Goal: Task Accomplishment & Management: Use online tool/utility

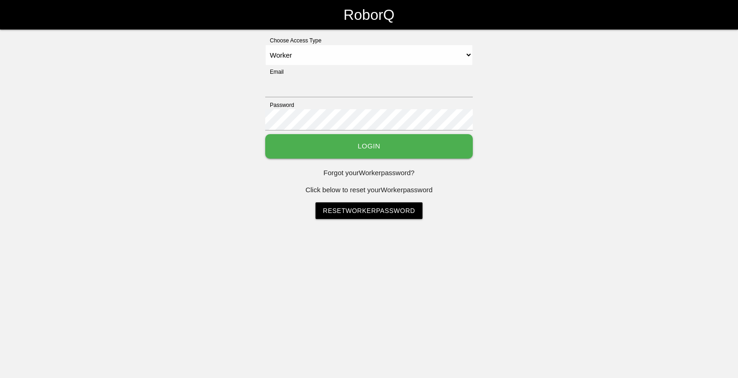
select select "Worker"
type input "[EMAIL_ADDRESS][DOMAIN_NAME]"
click at [286, 146] on button "Login" at bounding box center [369, 146] width 208 height 24
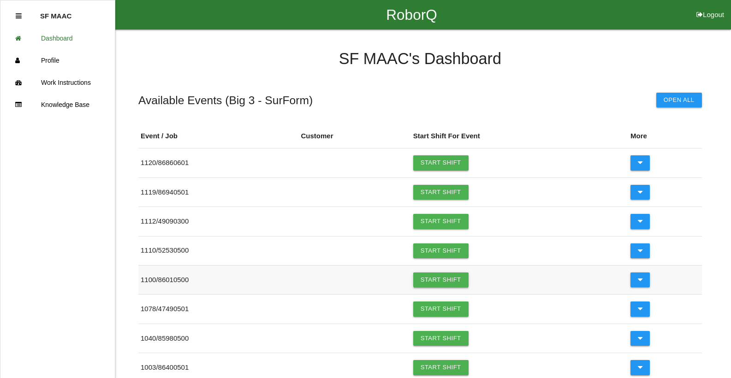
click at [456, 274] on link "Start Shift" at bounding box center [440, 280] width 55 height 15
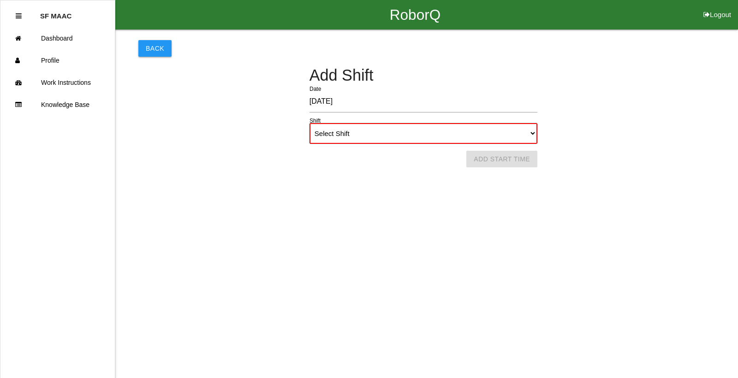
click at [431, 126] on select "Select Shift 1st Shift 2nd Shift 3rd Shift 4th Shift" at bounding box center [424, 133] width 228 height 21
select select "1"
click at [310, 123] on select "Select Shift 1st Shift 2nd Shift 3rd Shift 4th Shift" at bounding box center [424, 133] width 228 height 21
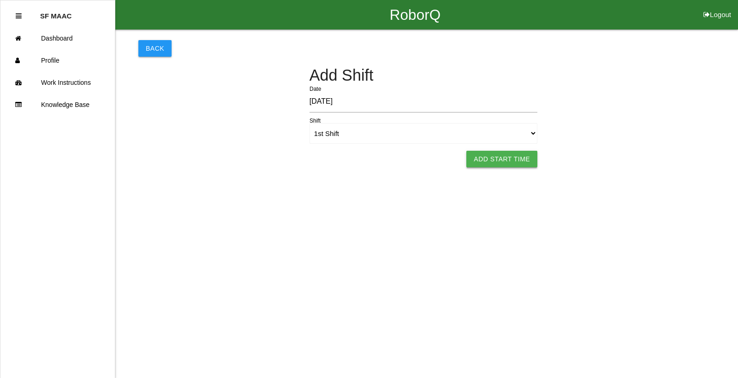
click at [478, 162] on button "Add Start Time" at bounding box center [502, 159] width 71 height 17
select select "6"
select select "10"
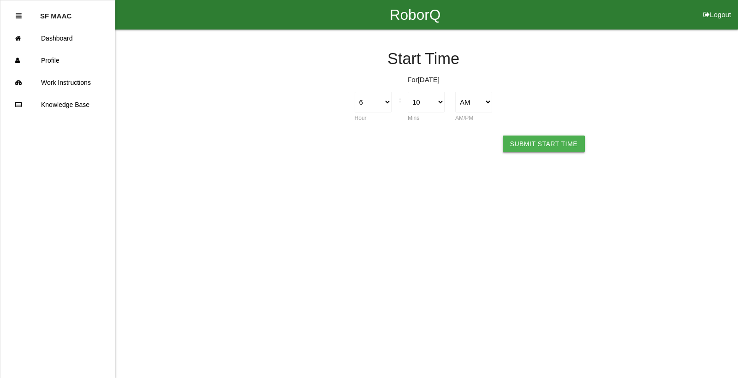
click at [529, 149] on button "Submit Start Time" at bounding box center [544, 144] width 82 height 17
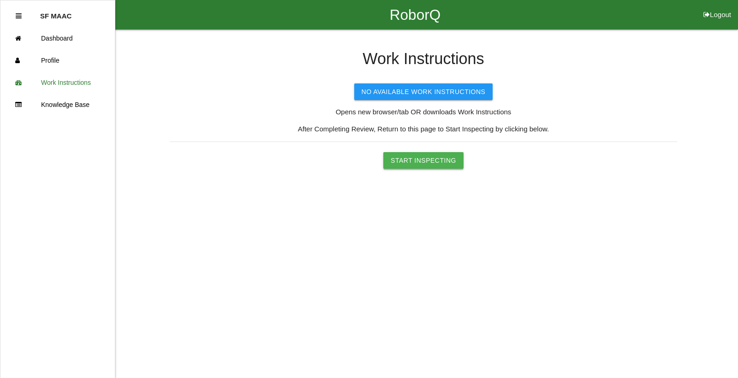
click at [425, 165] on button "Start Inspecting" at bounding box center [423, 160] width 80 height 17
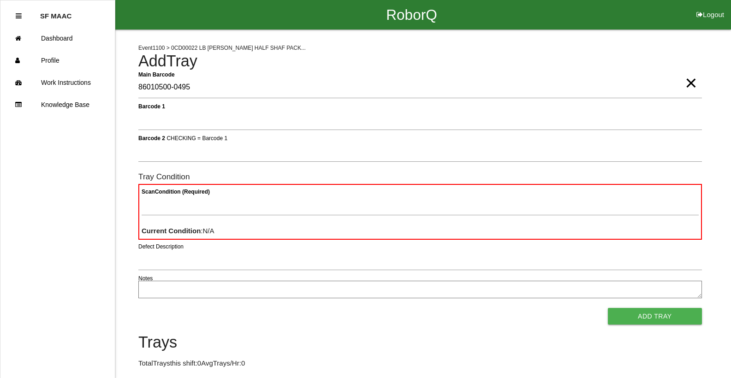
type Barcode "86010500-0495"
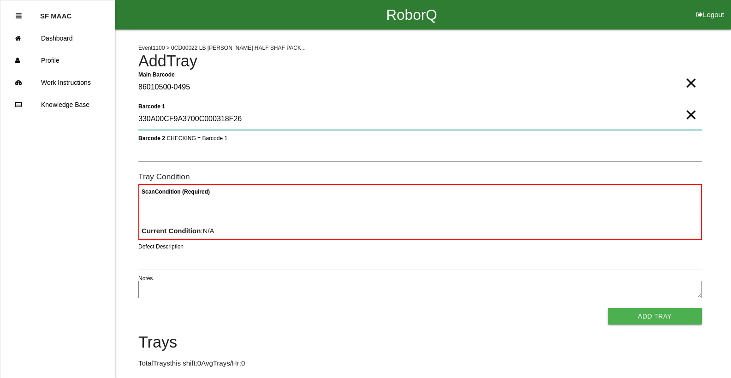
type 1 "330A00CF9A3700C000318F26"
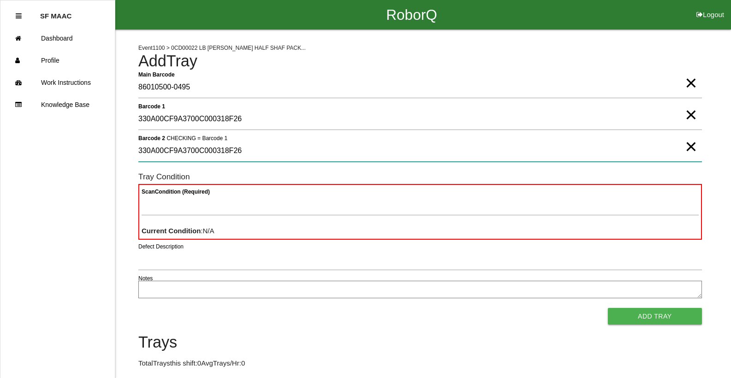
type 2 "330A00CF9A3700C000318F26"
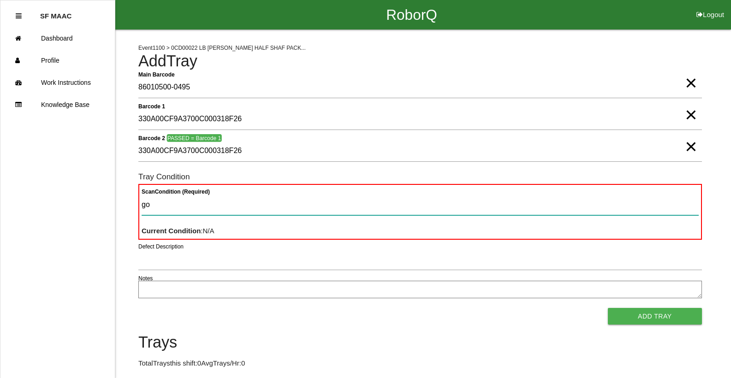
type Condition "goo"
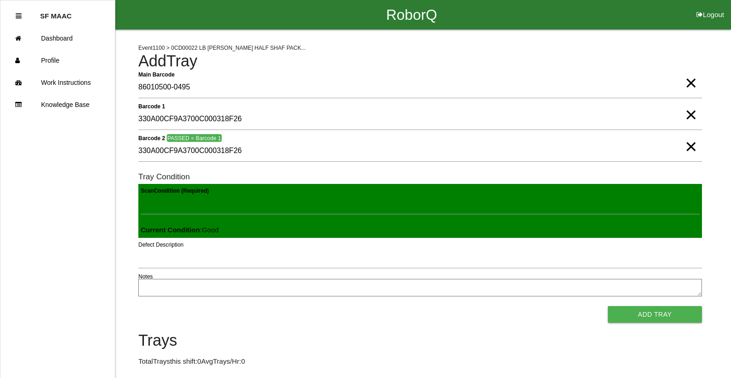
click at [608, 306] on button "Add Tray" at bounding box center [655, 314] width 94 height 17
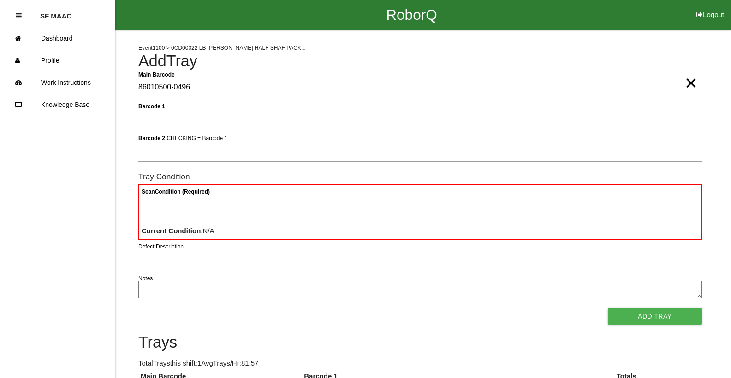
type Barcode "86010500-0496"
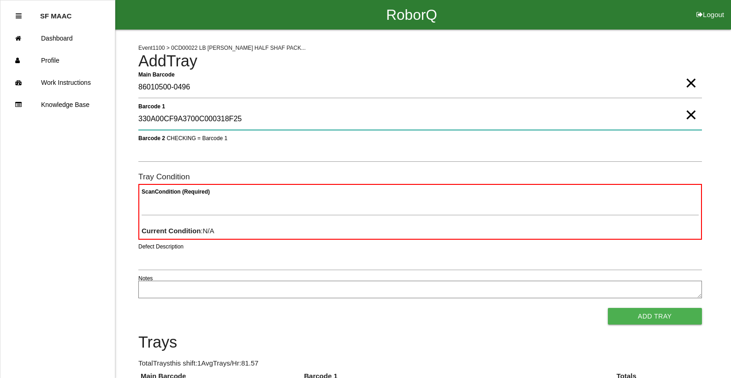
type 1 "330A00CF9A3700C000318F25"
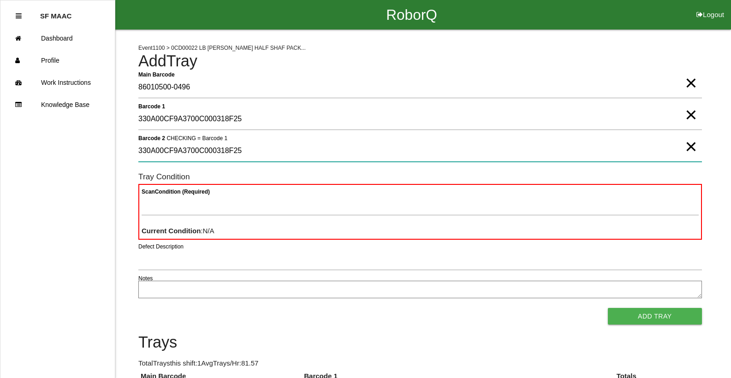
type 2 "330A00CF9A3700C000318F25"
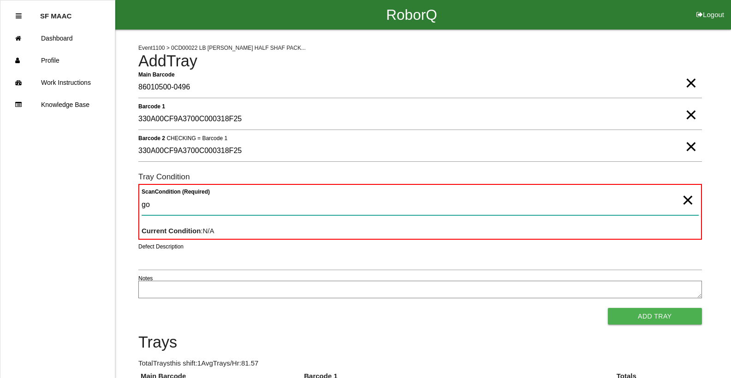
type Condition "goo"
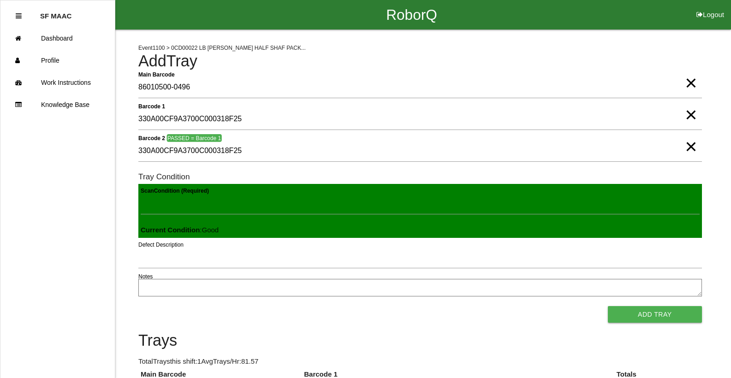
click at [608, 306] on button "Add Tray" at bounding box center [655, 314] width 94 height 17
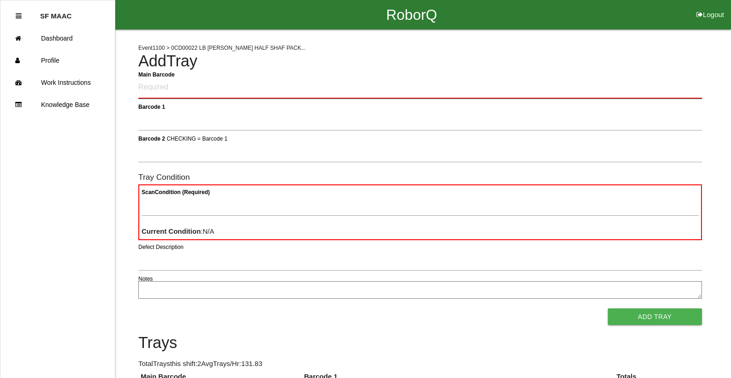
click at [245, 92] on Barcode "Main Barcode" at bounding box center [420, 88] width 564 height 22
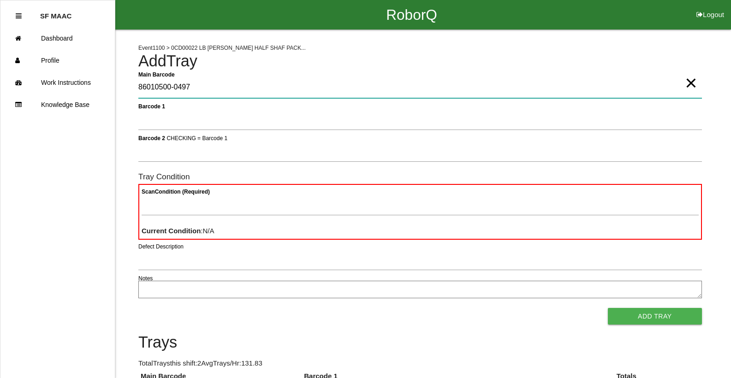
type Barcode "86010500-0497"
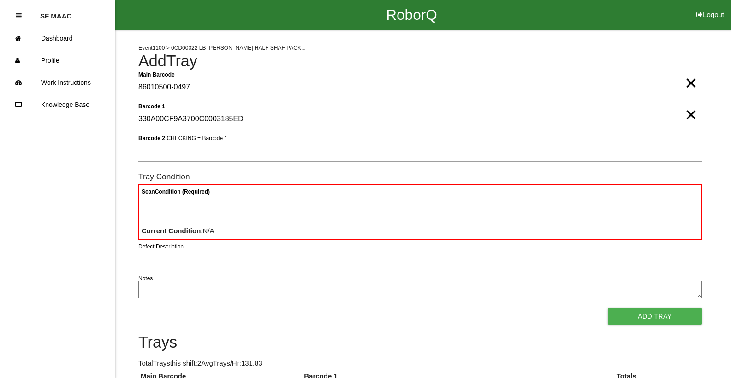
type 1 "330A00CF9A3700C0003185ED"
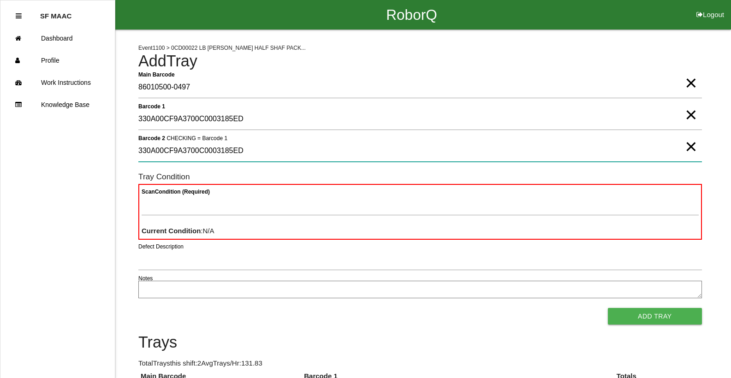
type 2 "330A00CF9A3700C0003185ED"
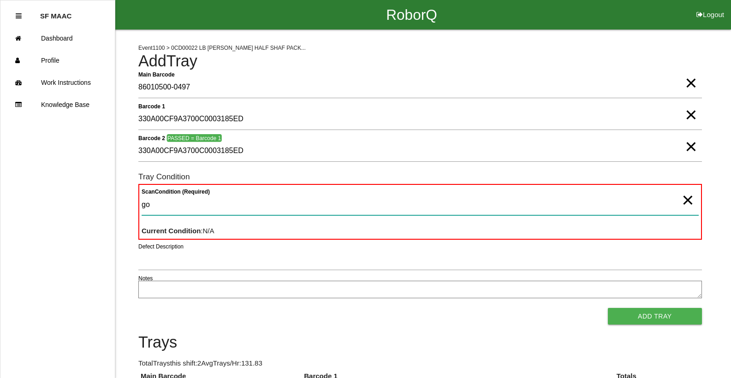
type Condition "goo"
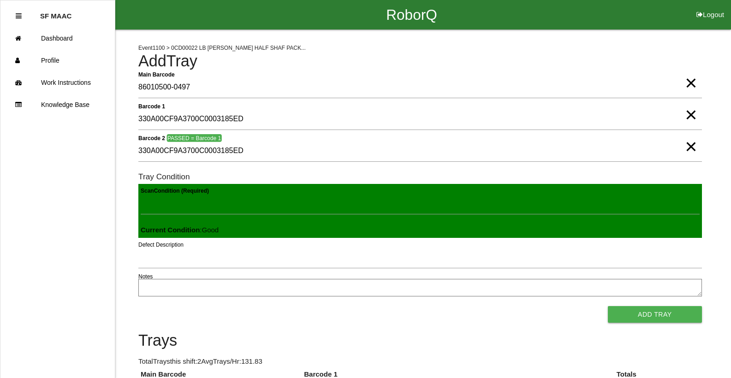
click at [608, 306] on button "Add Tray" at bounding box center [655, 314] width 94 height 17
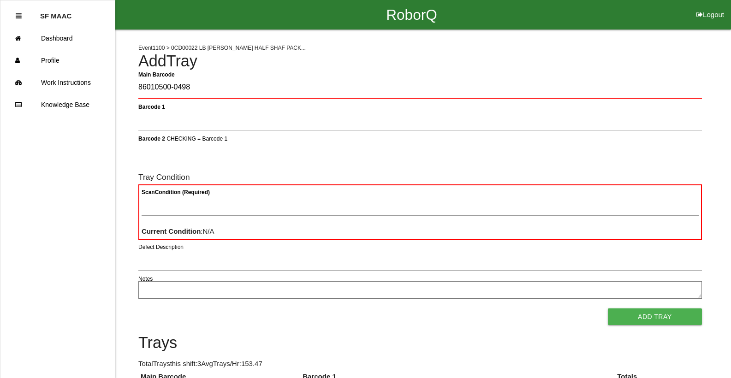
type Barcode "86010500-0498"
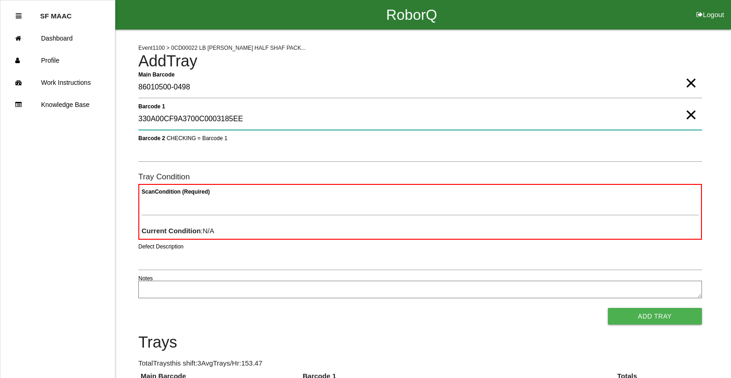
type 1 "330A00CF9A3700C0003185EE"
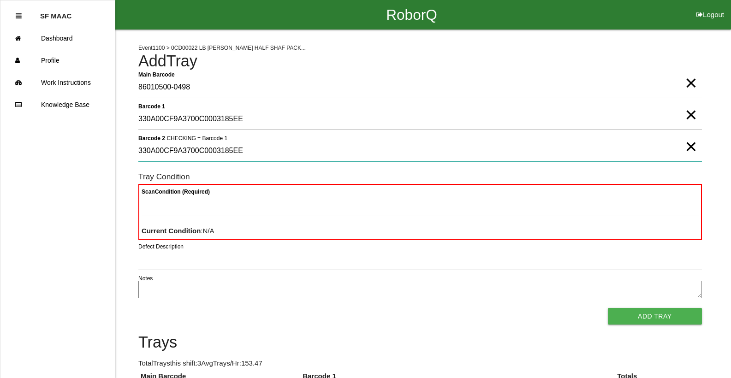
type 2 "330A00CF9A3700C0003185EE"
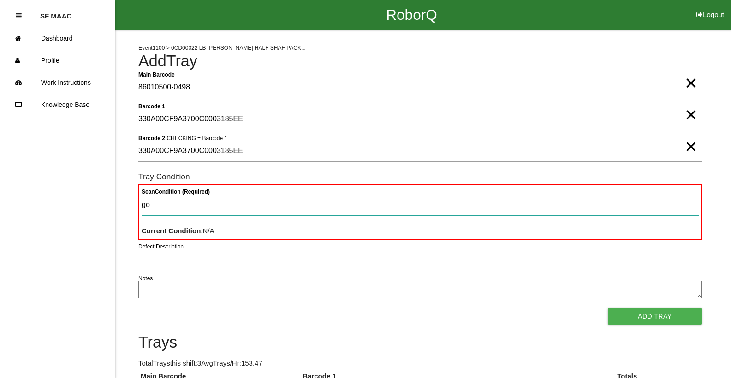
type Condition "goo"
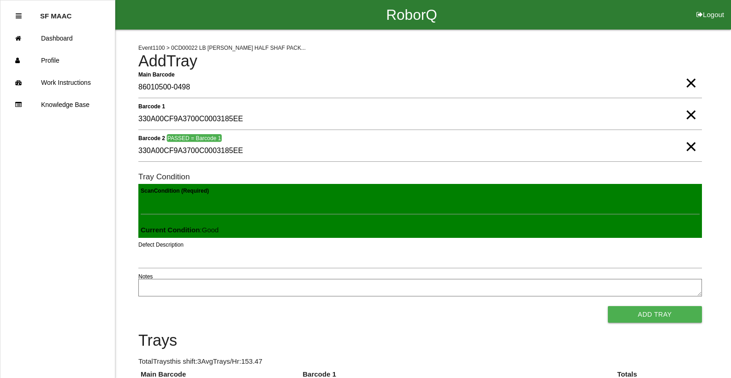
click at [608, 306] on button "Add Tray" at bounding box center [655, 314] width 94 height 17
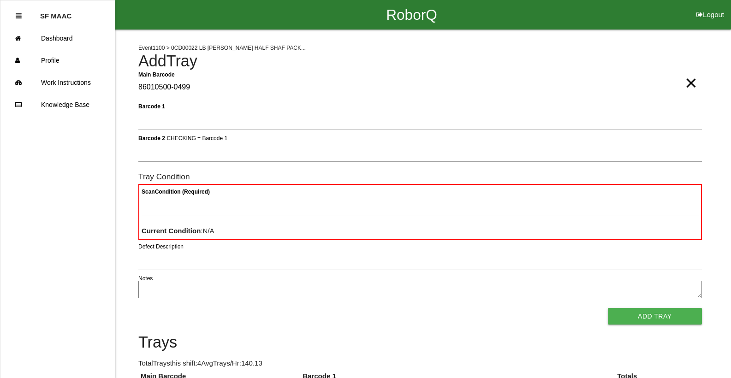
type Barcode "86010500-0499"
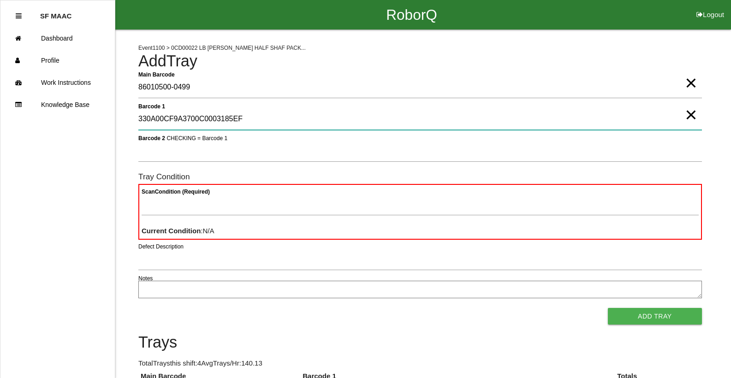
type 1 "330A00CF9A3700C0003185EF"
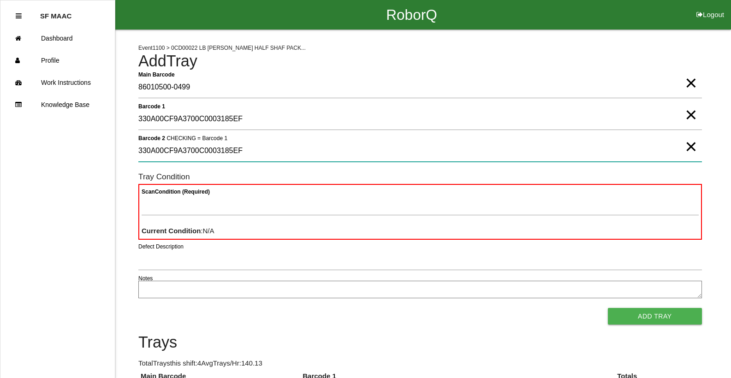
type 2 "330A00CF9A3700C0003185EF"
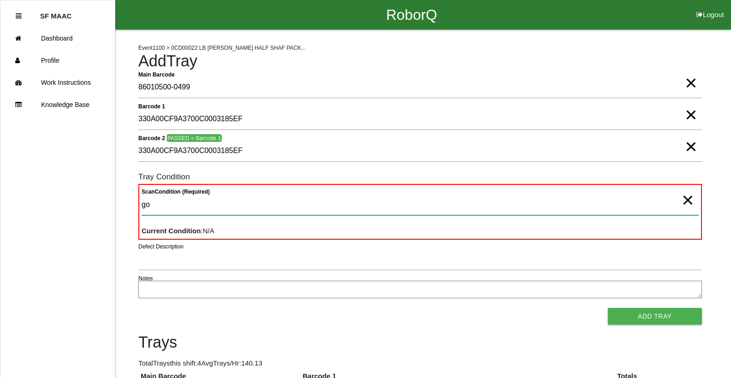
type Condition "goo"
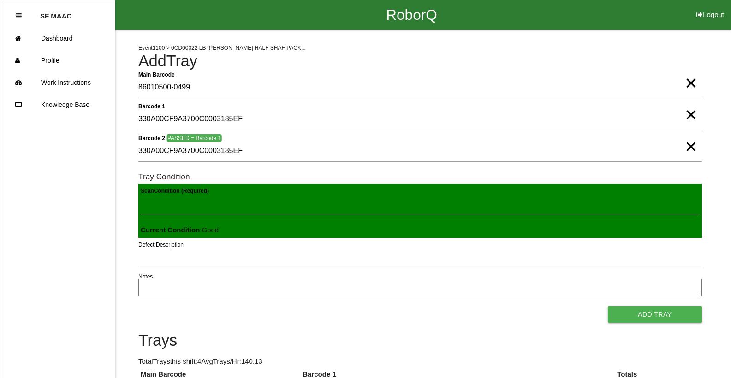
click at [608, 306] on button "Add Tray" at bounding box center [655, 314] width 94 height 17
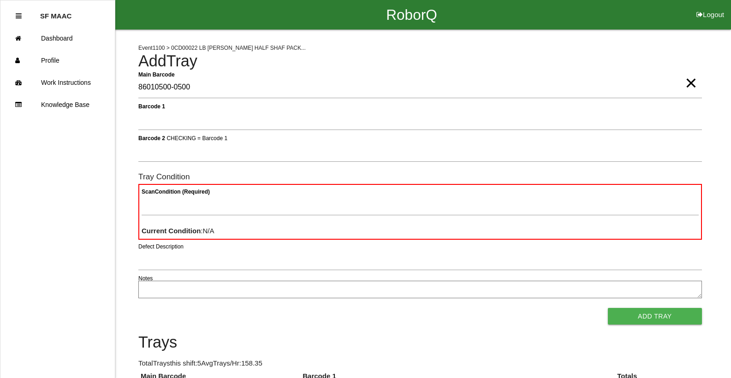
type Barcode "86010500-0500"
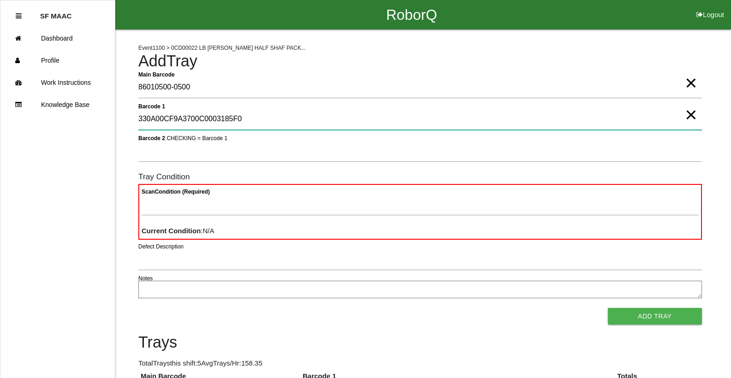
type 1 "330A00CF9A3700C0003185F0"
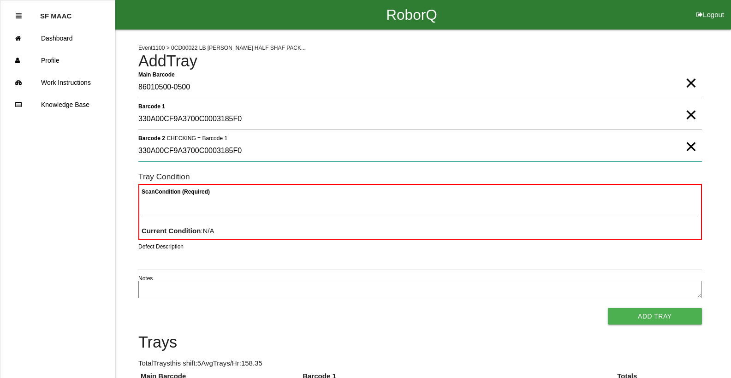
type 2 "330A00CF9A3700C0003185F0"
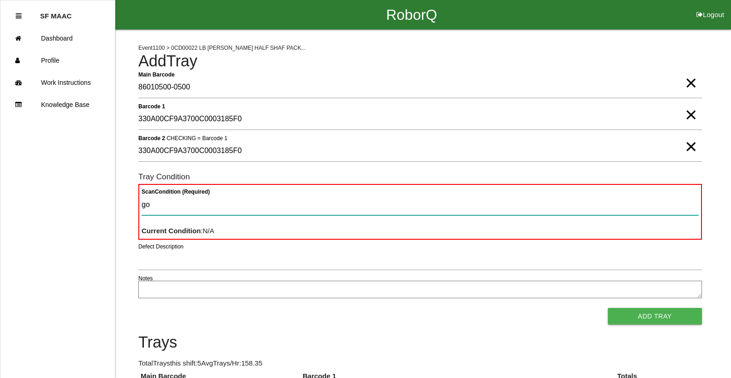
type Condition "goo"
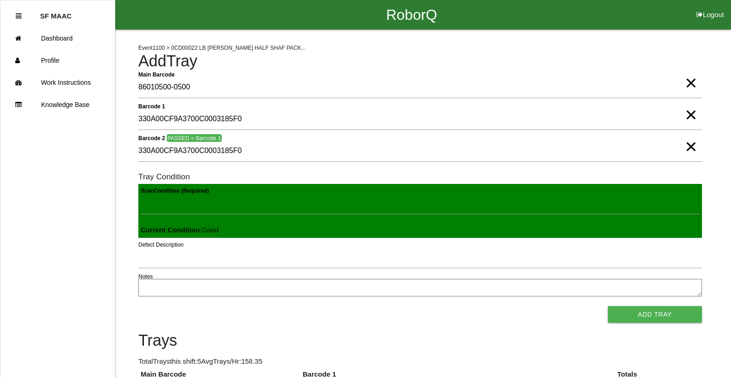
click at [608, 306] on button "Add Tray" at bounding box center [655, 314] width 94 height 17
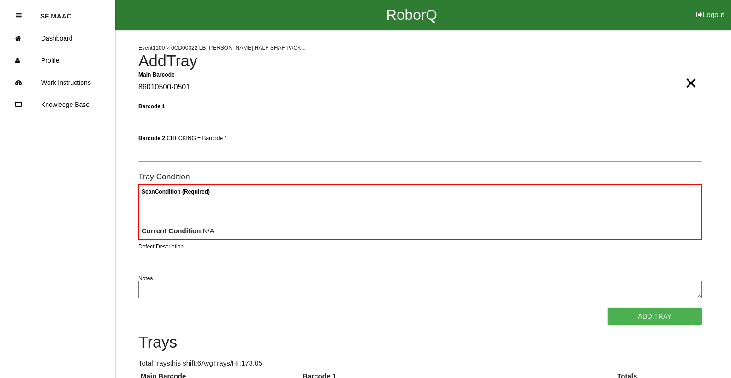
type Barcode "86010500-0501"
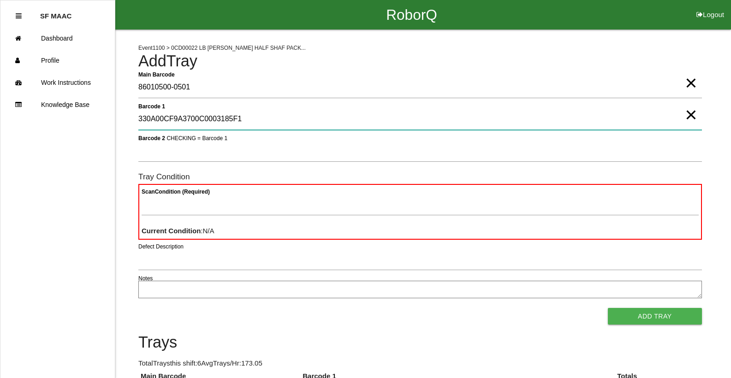
type 1 "330A00CF9A3700C0003185F1"
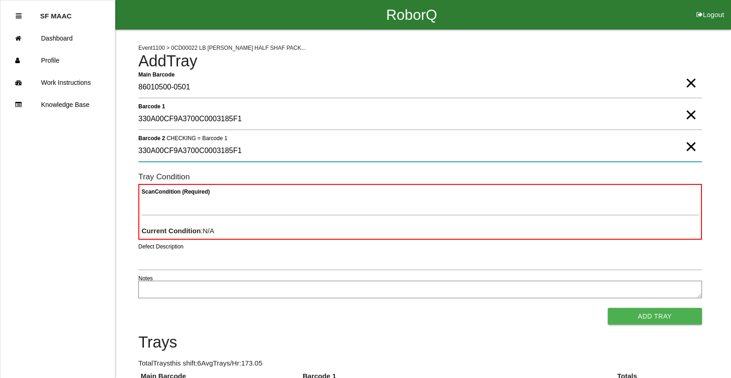
type 2 "330A00CF9A3700C0003185F1"
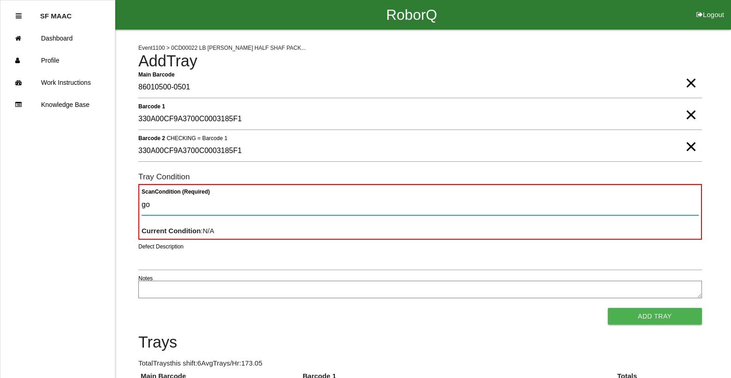
type Condition "goo"
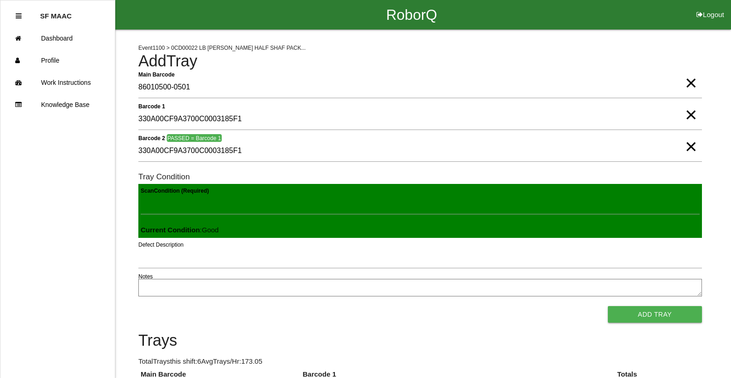
click at [608, 306] on button "Add Tray" at bounding box center [655, 314] width 94 height 17
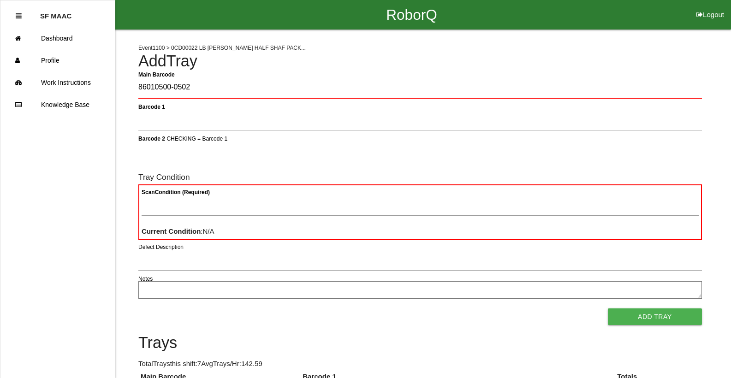
type Barcode "86010500-0502"
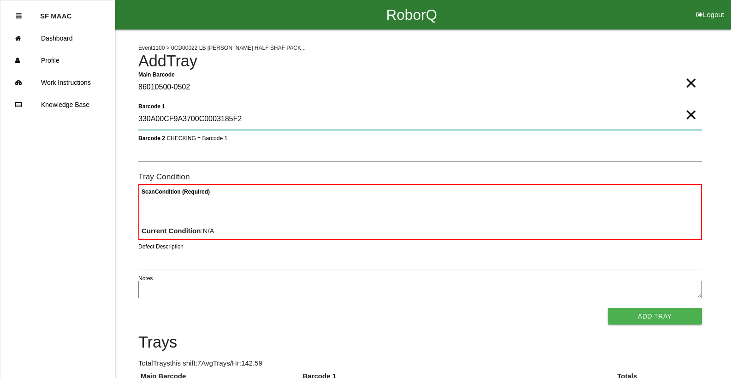
type 1 "330A00CF9A3700C0003185F2"
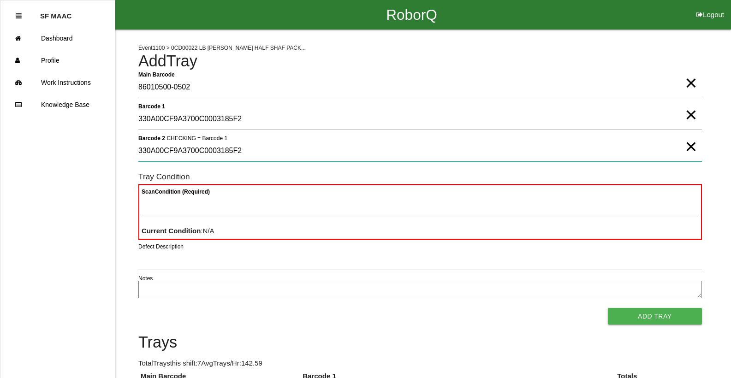
type 2 "330A00CF9A3700C0003185F2"
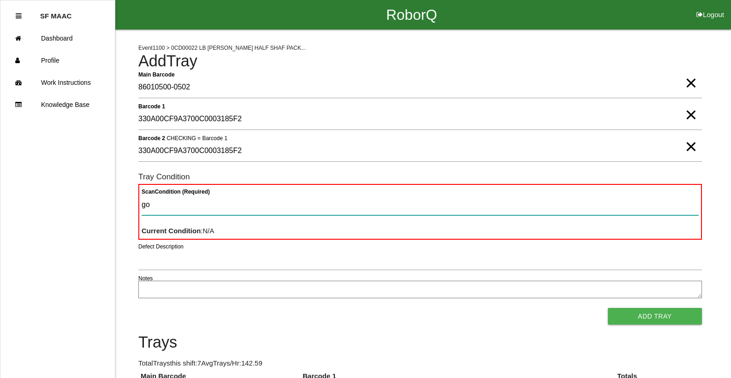
type Condition "goo"
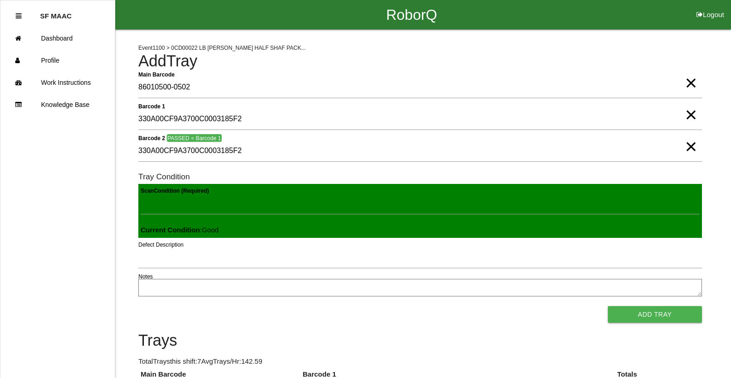
click at [608, 306] on button "Add Tray" at bounding box center [655, 314] width 94 height 17
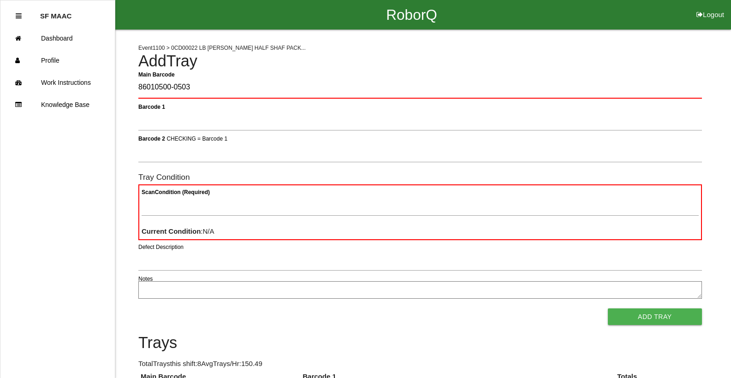
type Barcode "86010500-0503"
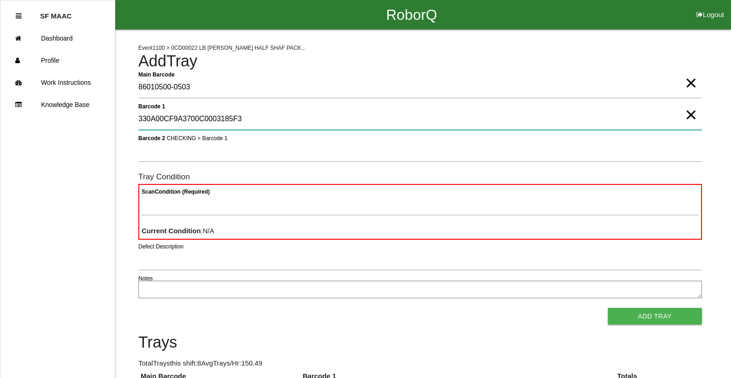
type 1 "330A00CF9A3700C0003185F3"
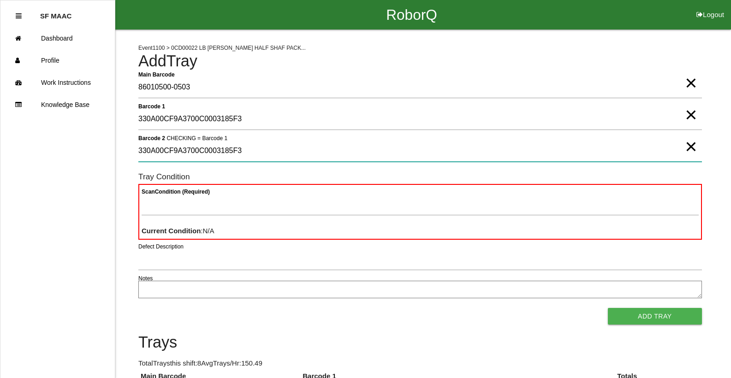
type 2 "330A00CF9A3700C0003185F3"
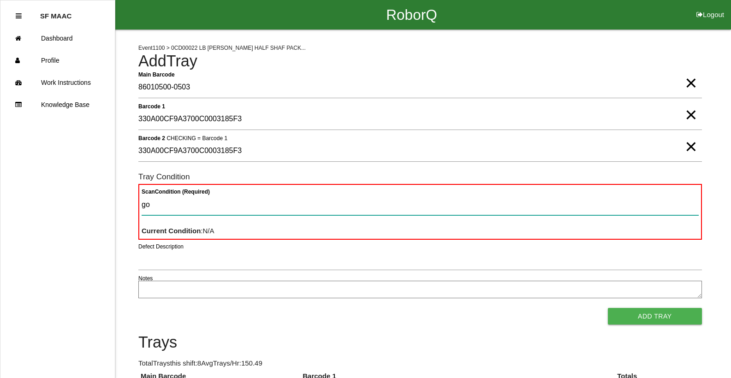
type Condition "goo"
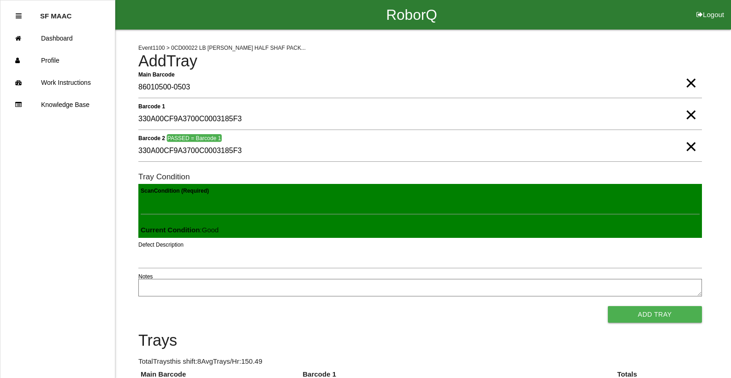
click at [608, 306] on button "Add Tray" at bounding box center [655, 314] width 94 height 17
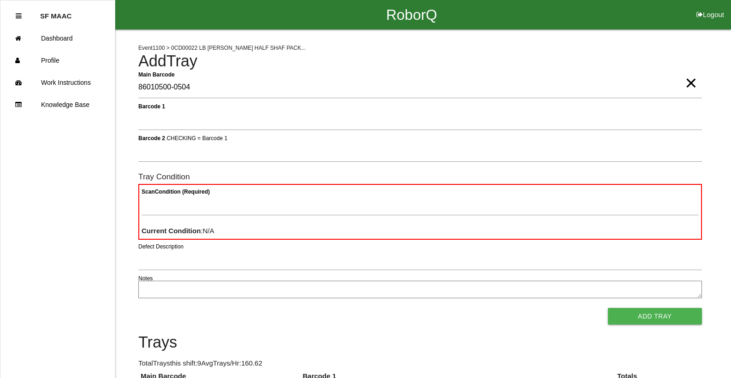
type Barcode "86010500-0504"
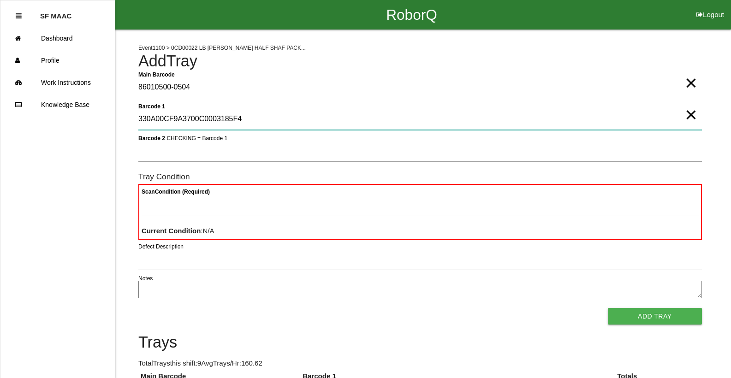
type 1 "330A00CF9A3700C0003185F4"
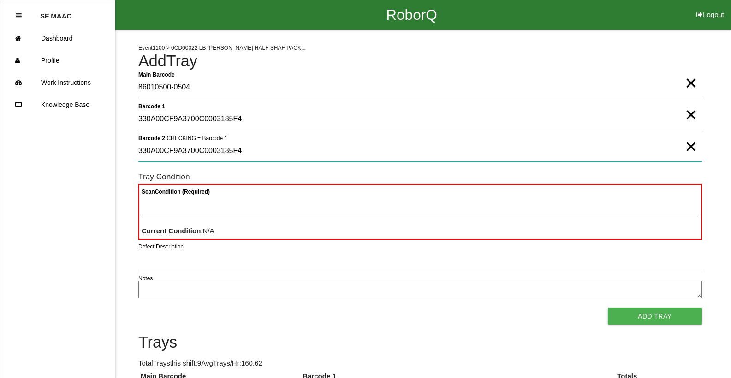
type 2 "330A00CF9A3700C0003185F4"
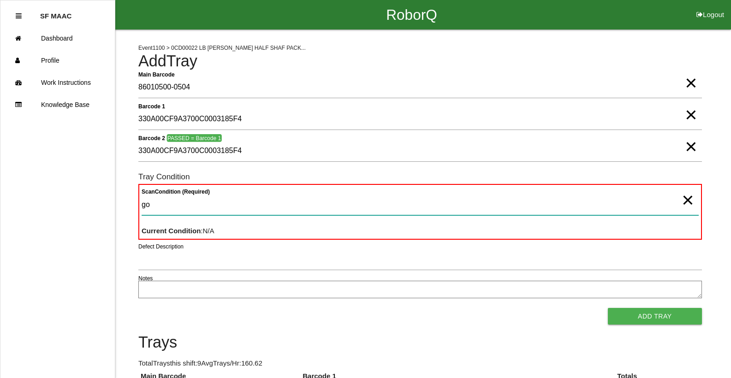
type Condition "goo"
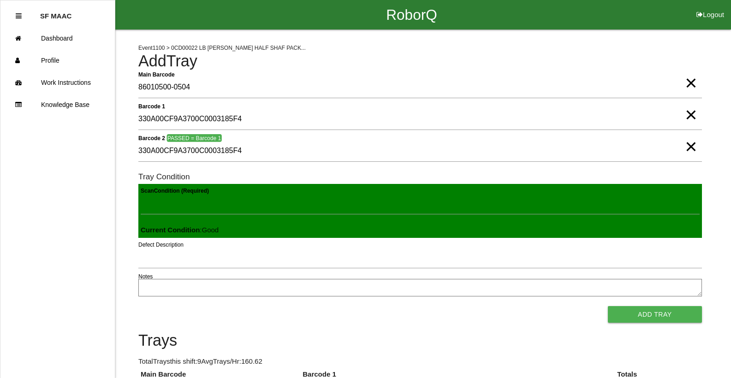
click at [608, 306] on button "Add Tray" at bounding box center [655, 314] width 94 height 17
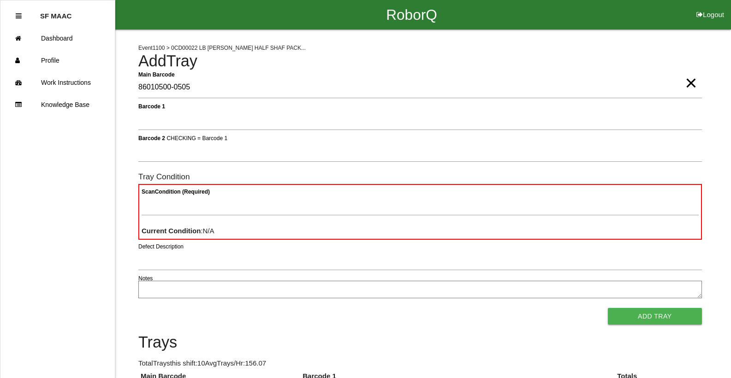
type Barcode "86010500-0505"
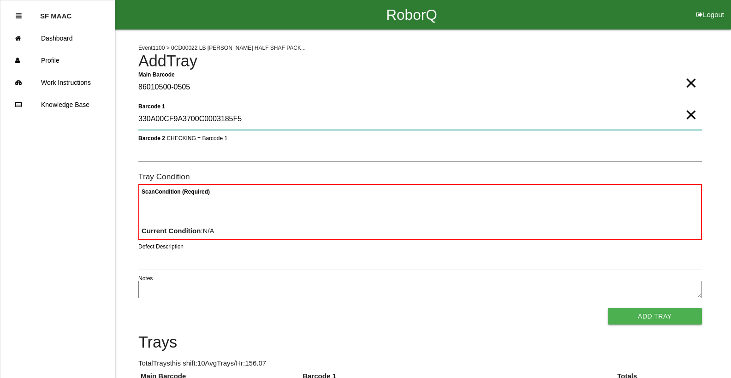
type 1 "330A00CF9A3700C0003185F5"
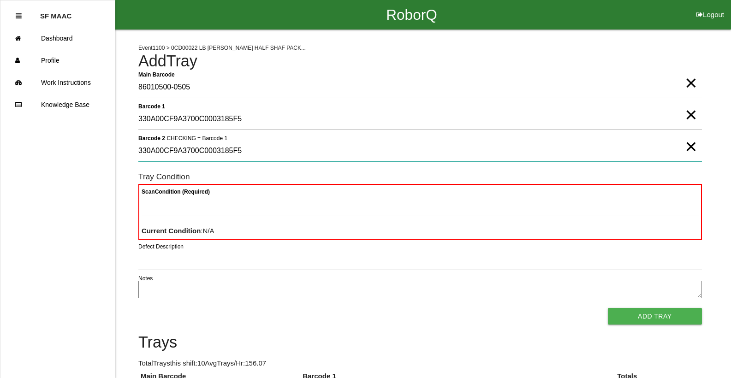
type 2 "330A00CF9A3700C0003185F5"
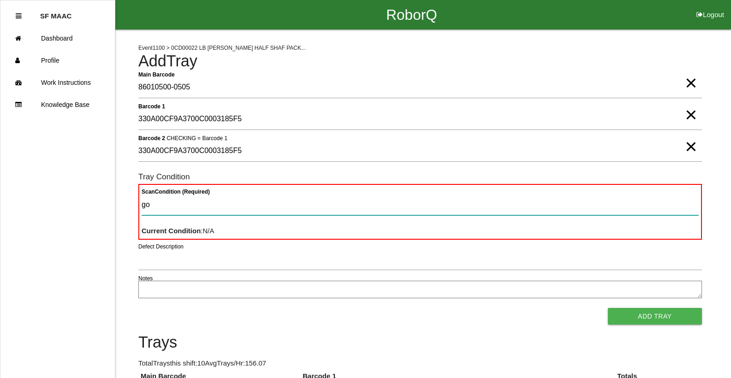
type Condition "goo"
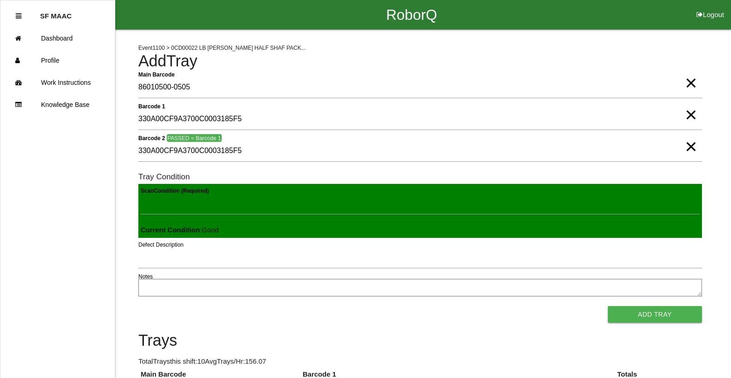
click at [608, 306] on button "Add Tray" at bounding box center [655, 314] width 94 height 17
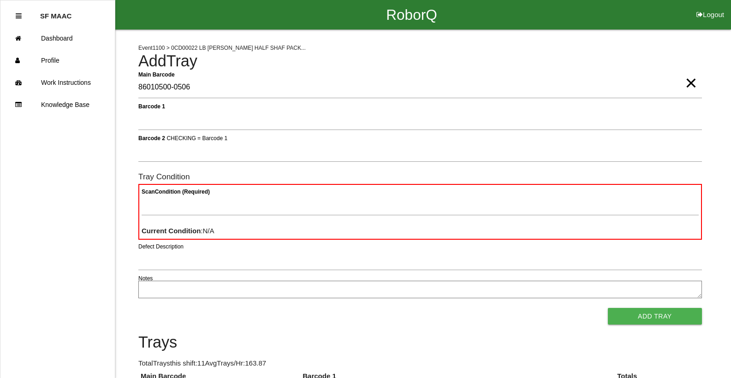
type Barcode "86010500-0506"
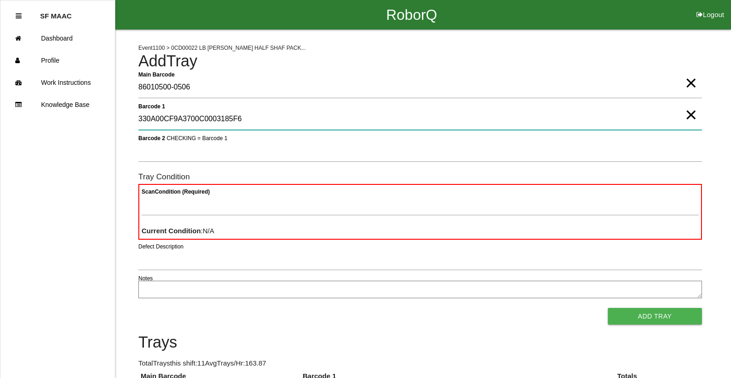
type 1 "330A00CF9A3700C0003185F6"
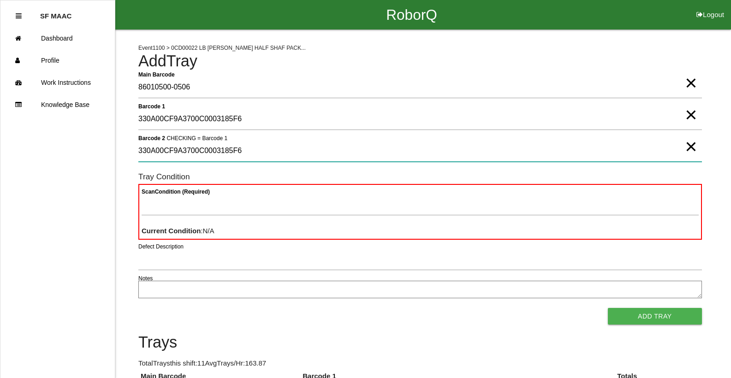
type 2 "330A00CF9A3700C0003185F6"
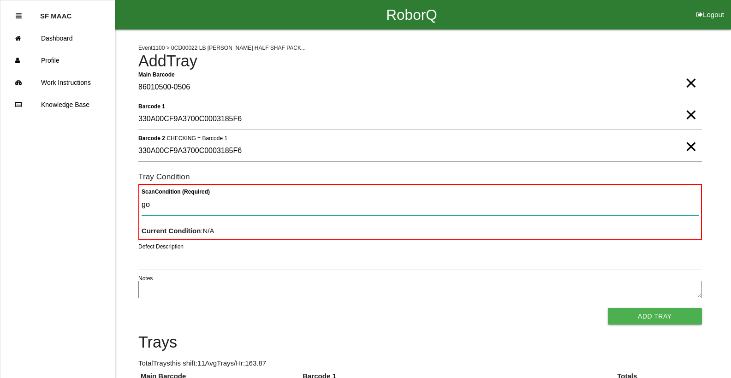
type Condition "goo"
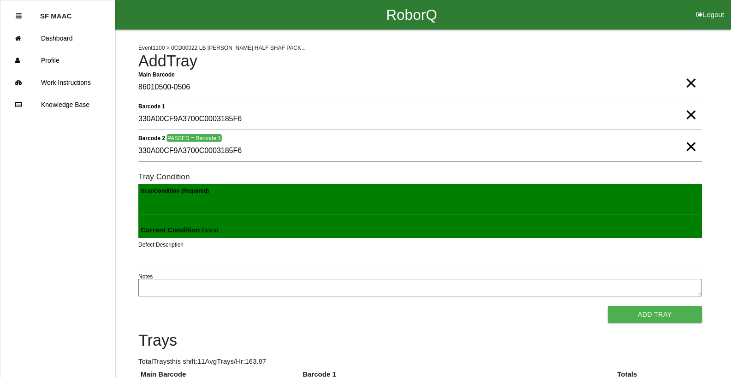
click at [608, 306] on button "Add Tray" at bounding box center [655, 314] width 94 height 17
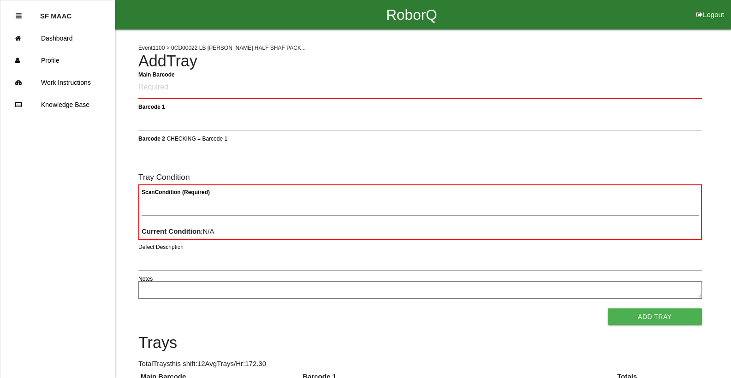
click at [407, 85] on Barcode "Main Barcode" at bounding box center [420, 88] width 564 height 22
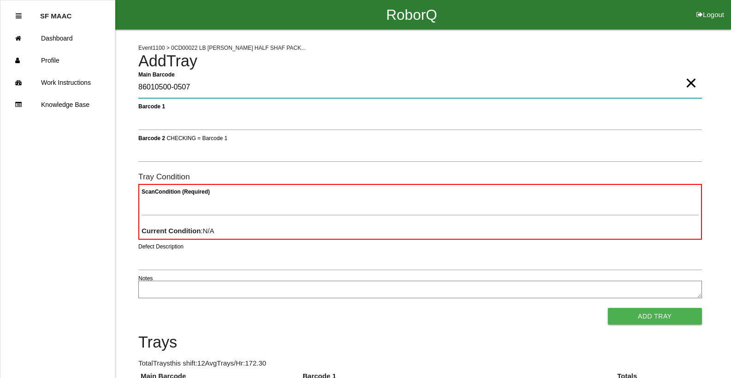
type Barcode "86010500-0507"
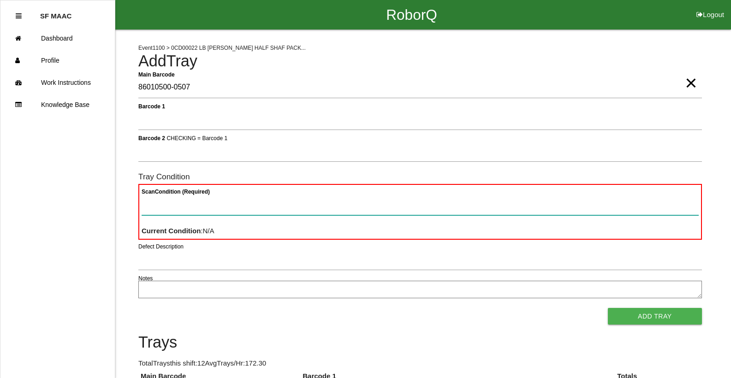
click at [449, 215] on Condition "Scan Condition (Required)" at bounding box center [420, 204] width 557 height 21
type Condition "ba"
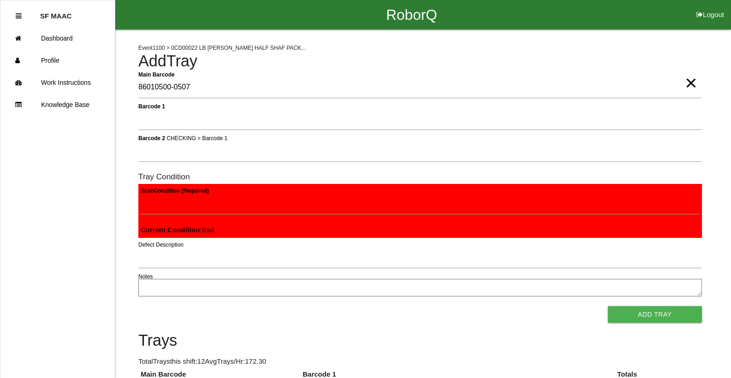
click at [608, 306] on button "Add Tray" at bounding box center [655, 314] width 94 height 17
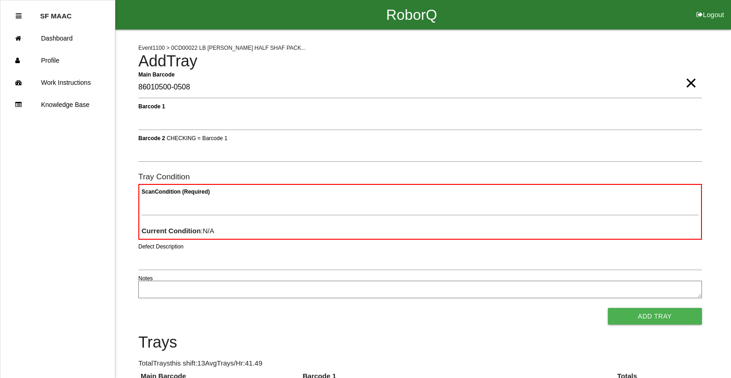
type Barcode "86010500-0508"
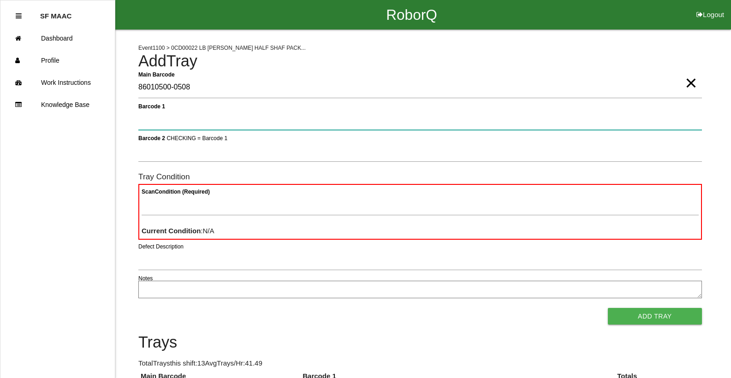
click at [608, 308] on button "Add Tray" at bounding box center [655, 316] width 94 height 17
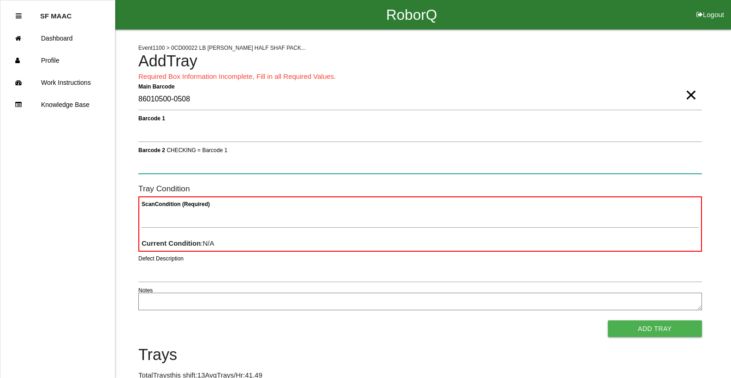
click at [608, 321] on button "Add Tray" at bounding box center [655, 329] width 94 height 17
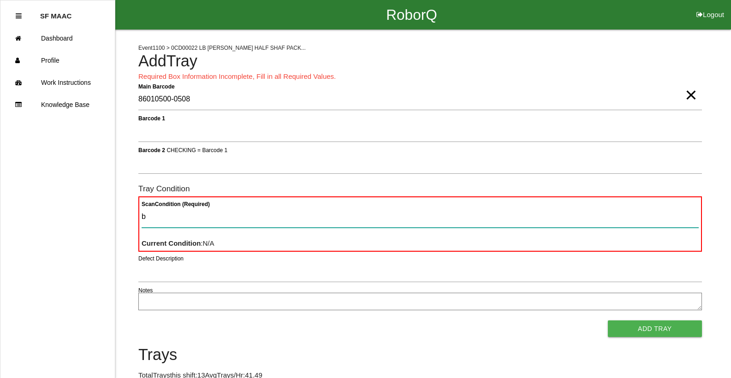
type Condition "ba"
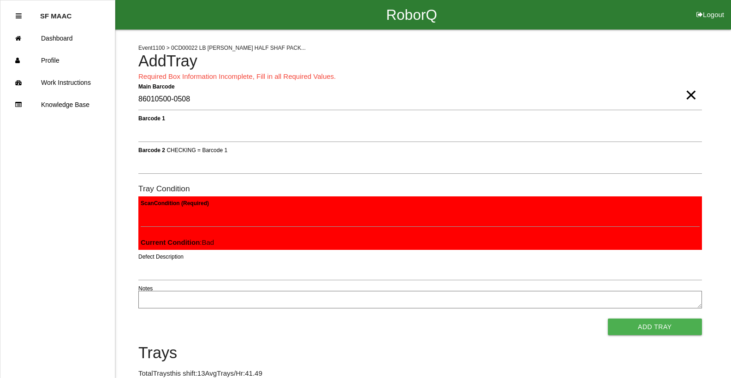
click at [608, 319] on button "Add Tray" at bounding box center [655, 327] width 94 height 17
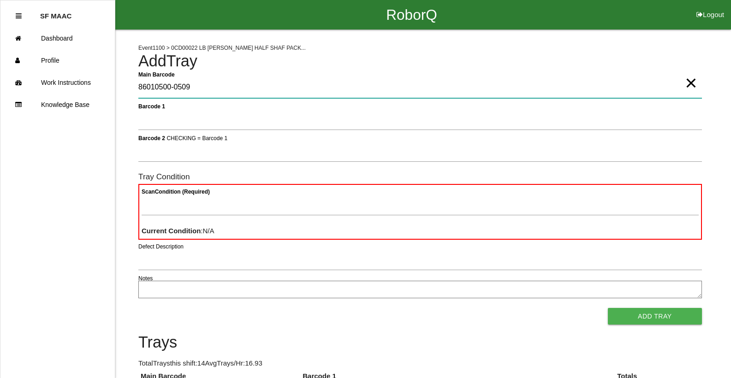
type Barcode "86010500-0509"
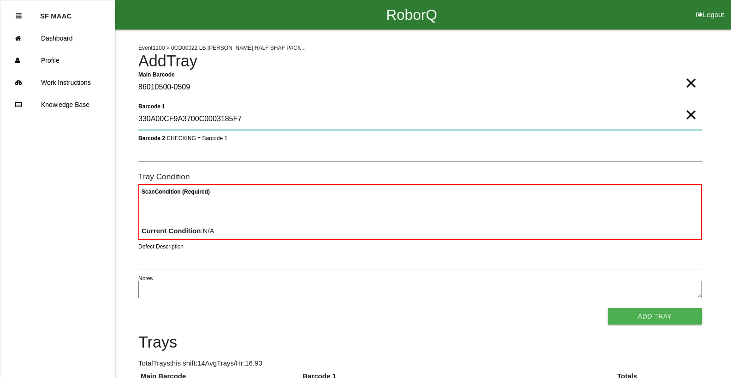
type 1 "330A00CF9A3700C0003185F7"
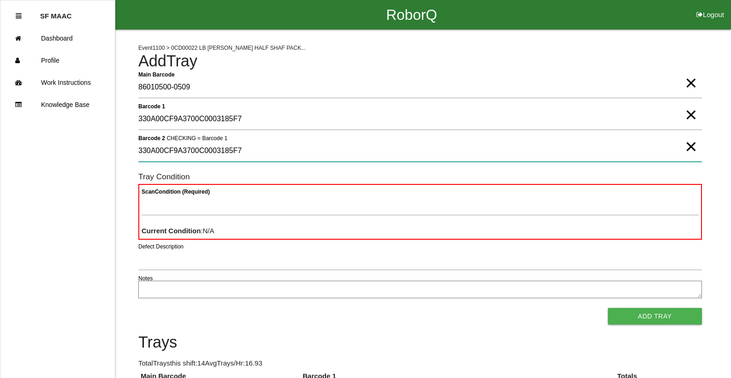
type 2 "330A00CF9A3700C0003185F7"
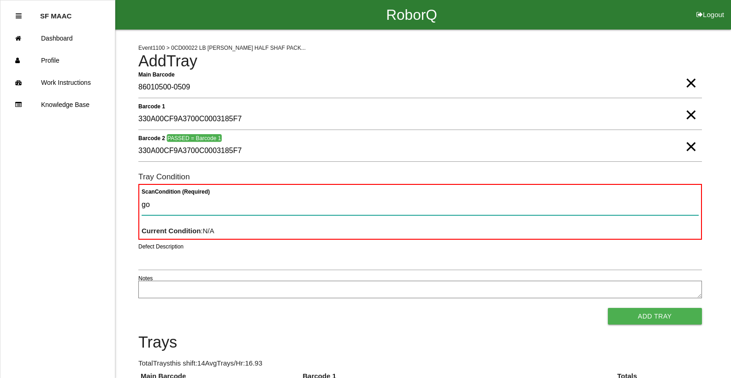
type Condition "goo"
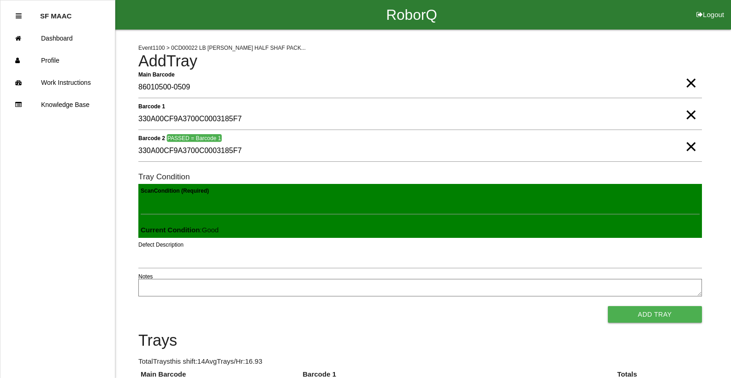
click at [608, 306] on button "Add Tray" at bounding box center [655, 314] width 94 height 17
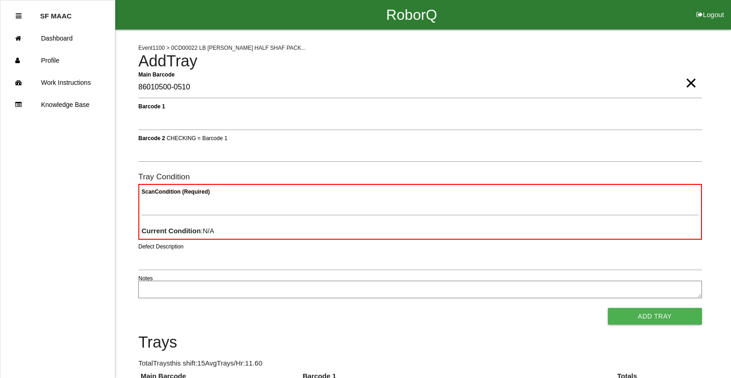
type Barcode "86010500-0510"
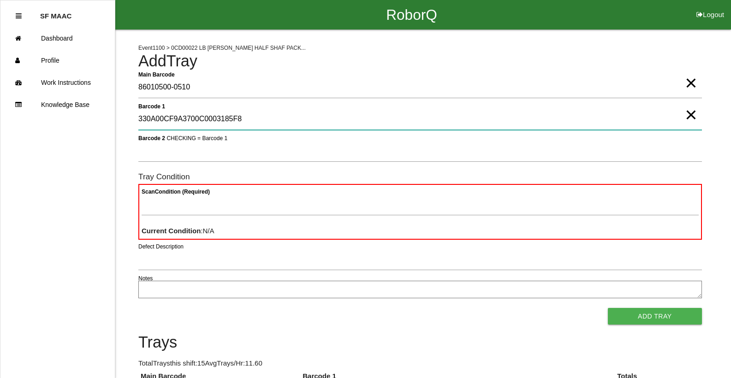
type 1 "330A00CF9A3700C0003185F8"
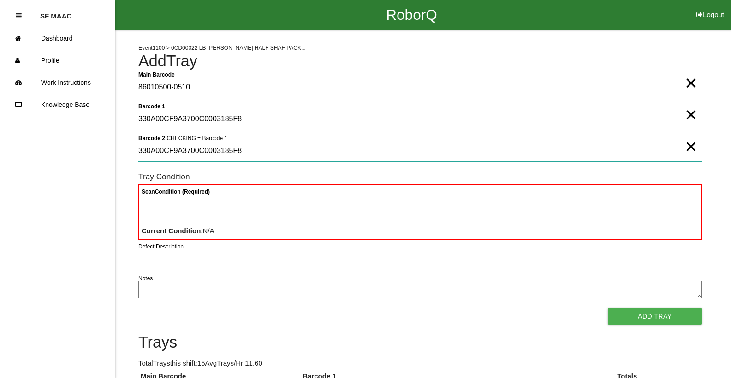
type 2 "330A00CF9A3700C0003185F8"
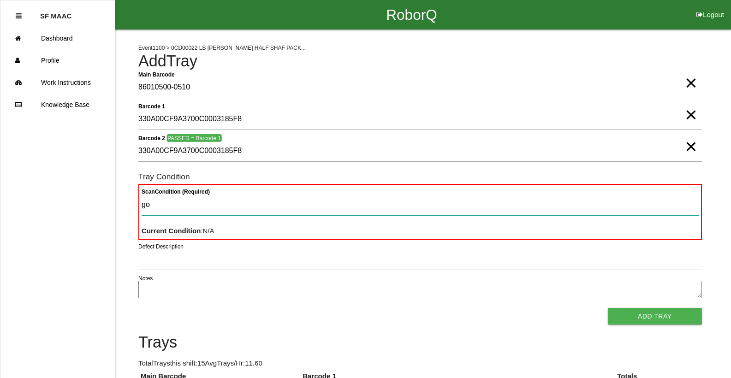
type Condition "goo"
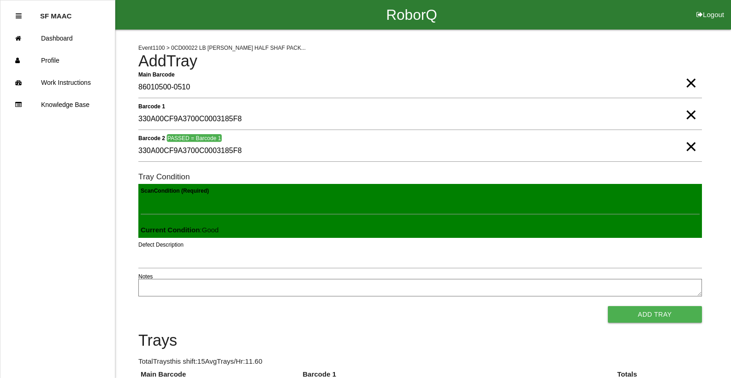
click at [608, 306] on button "Add Tray" at bounding box center [655, 314] width 94 height 17
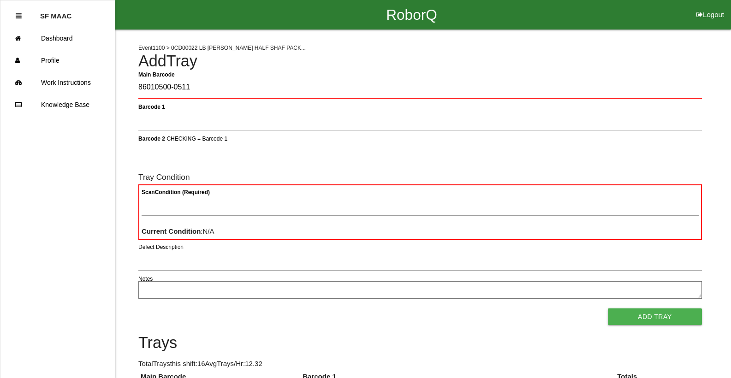
type Barcode "86010500-0511"
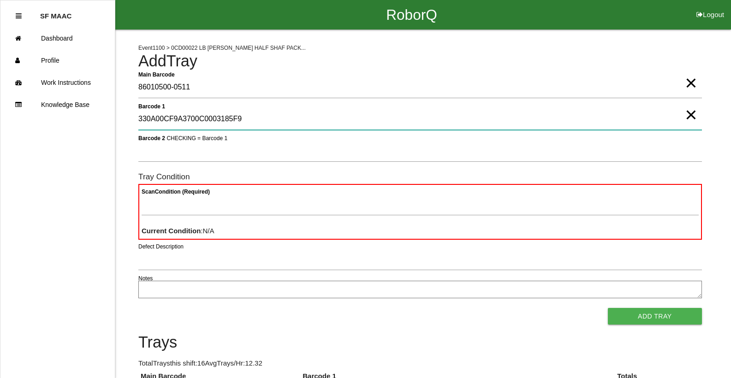
type 1 "330A00CF9A3700C0003185F9"
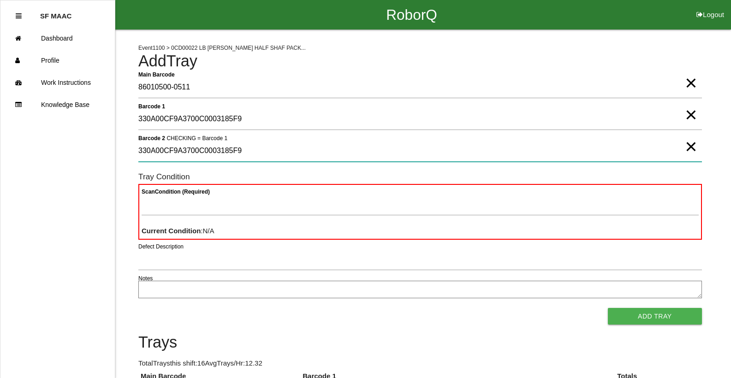
type 2 "330A00CF9A3700C0003185F9"
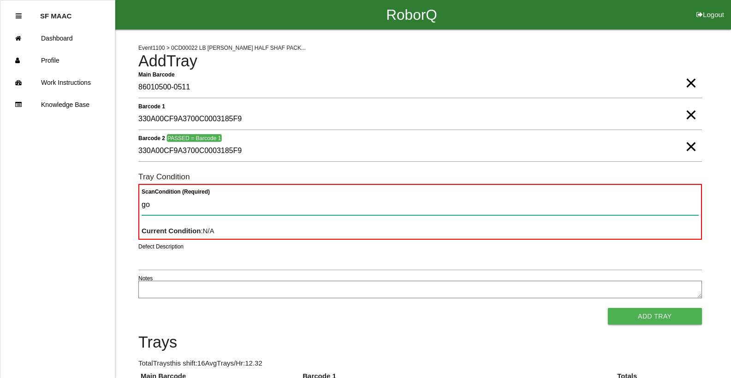
type Condition "goo"
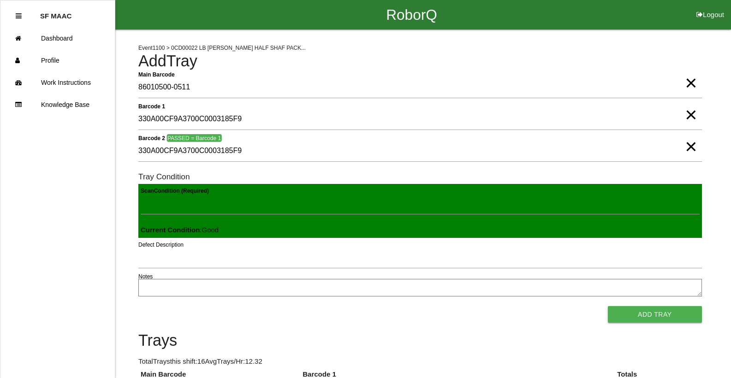
click at [608, 306] on button "Add Tray" at bounding box center [655, 314] width 94 height 17
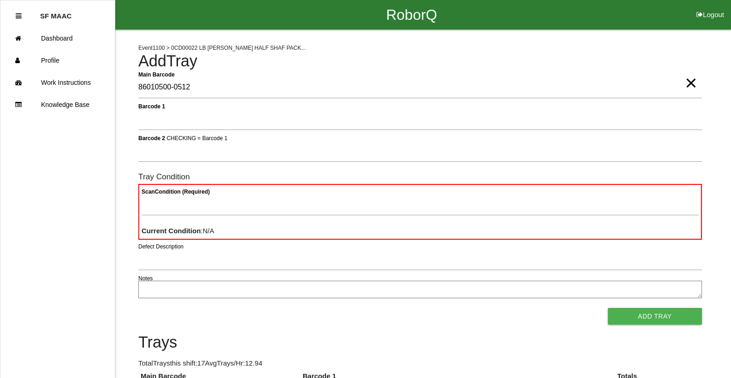
type Barcode "86010500-0512"
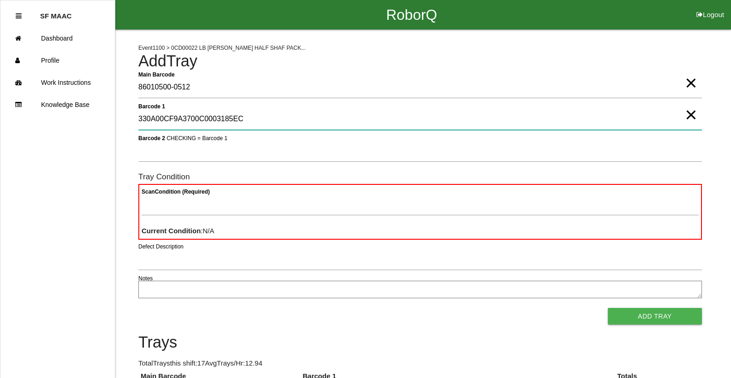
type 1 "330A00CF9A3700C0003185EC"
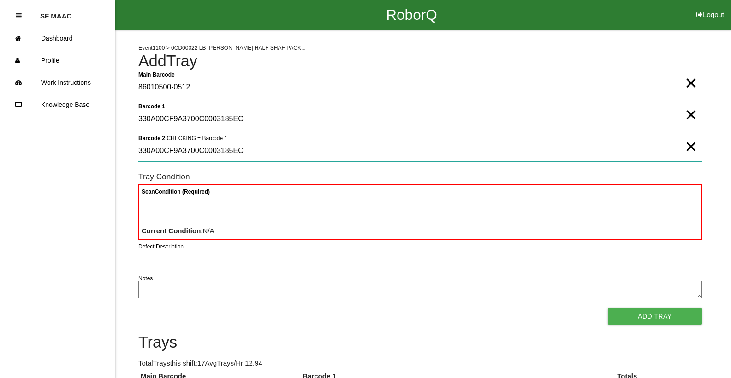
type 2 "330A00CF9A3700C0003185EC"
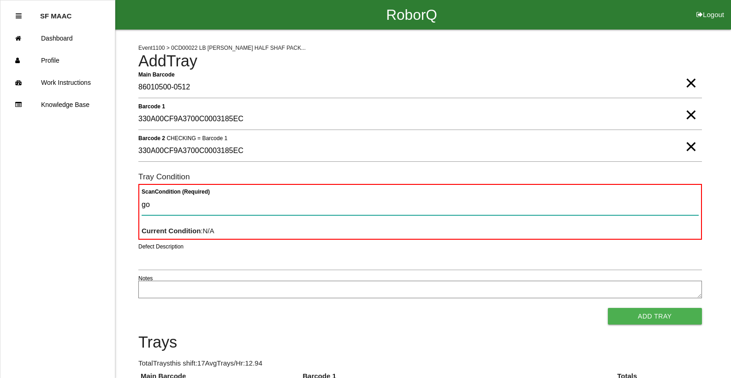
type Condition "goo"
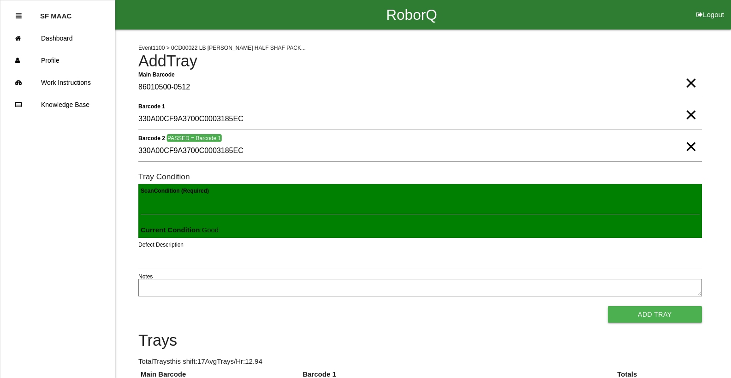
click at [608, 306] on button "Add Tray" at bounding box center [655, 314] width 94 height 17
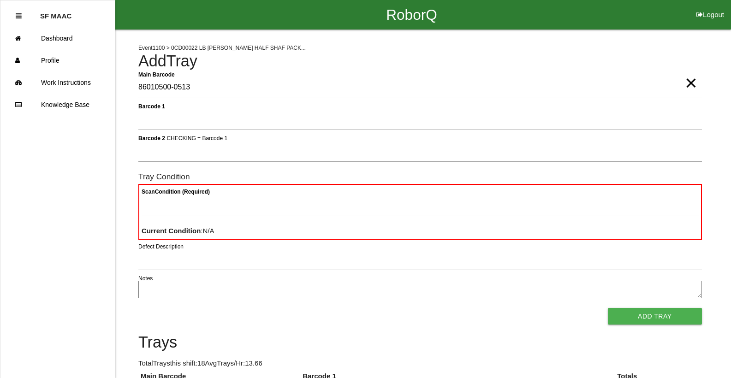
type Barcode "86010500-0513"
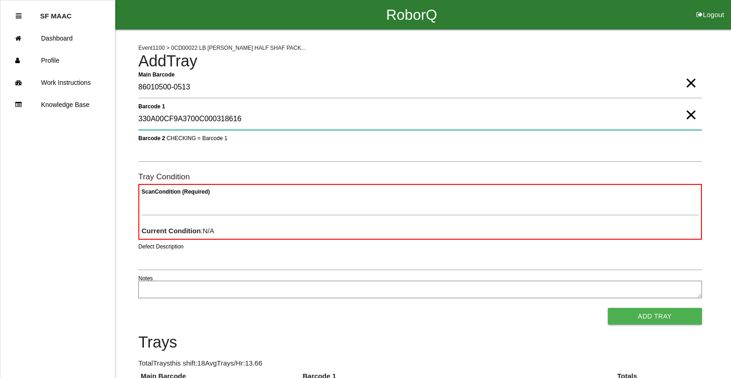
type 1 "330A00CF9A3700C000318616"
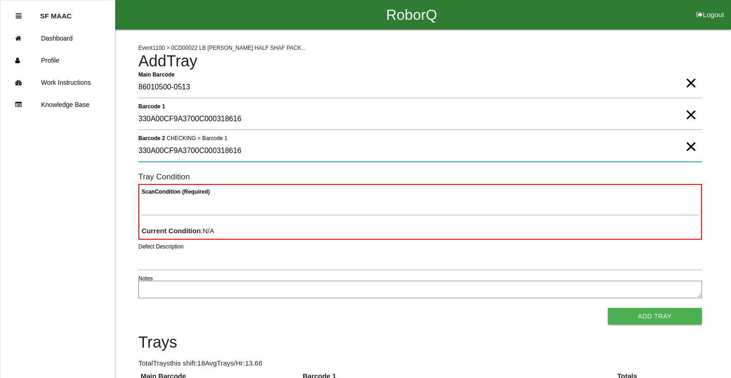
type 2 "330A00CF9A3700C000318616"
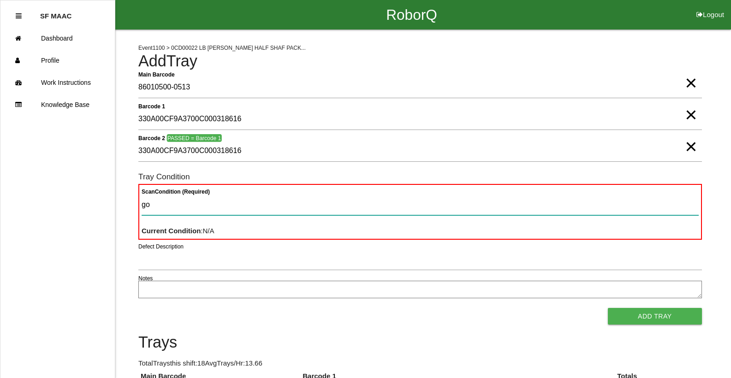
type Condition "goo"
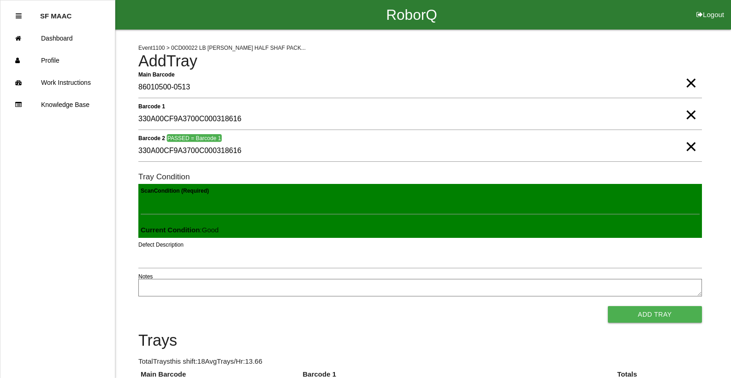
click at [608, 306] on button "Add Tray" at bounding box center [655, 314] width 94 height 17
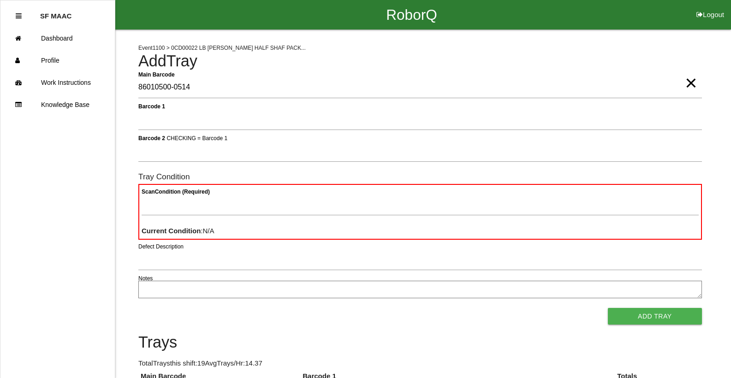
type Barcode "86010500-0514"
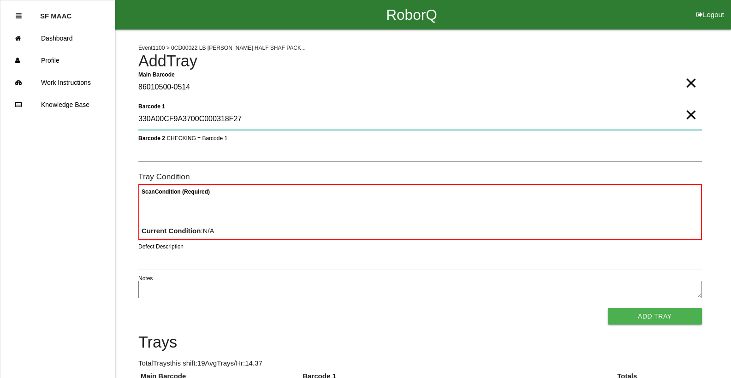
type 1 "330A00CF9A3700C000318F27"
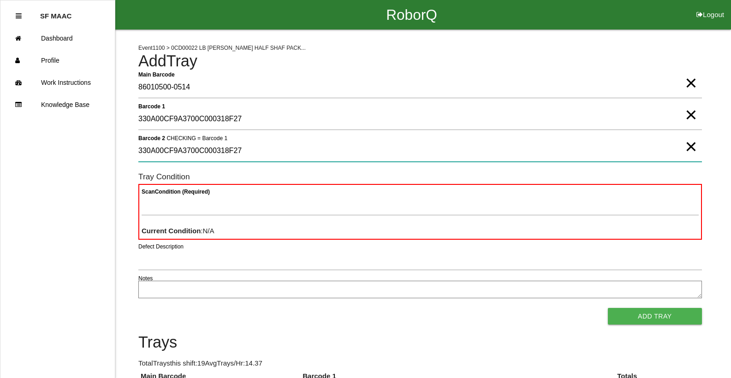
type 2 "330A00CF9A3700C000318F27"
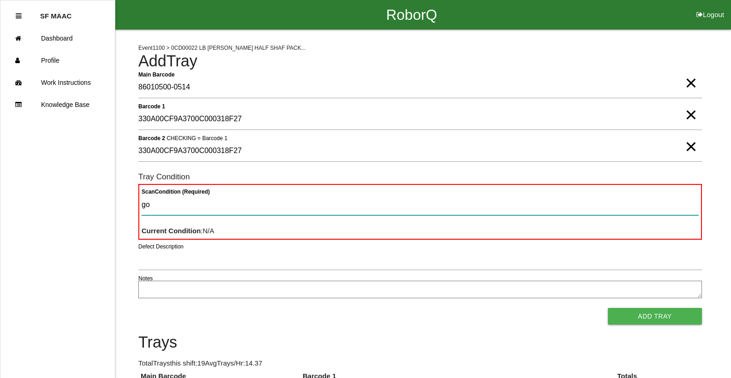
type Condition "goo"
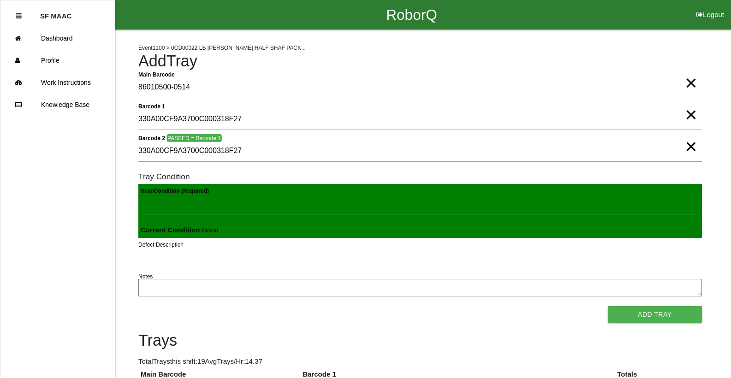
click at [608, 306] on button "Add Tray" at bounding box center [655, 314] width 94 height 17
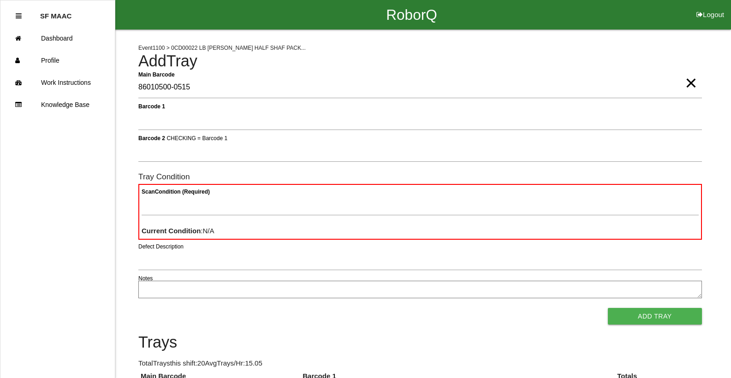
type Barcode "86010500-0515"
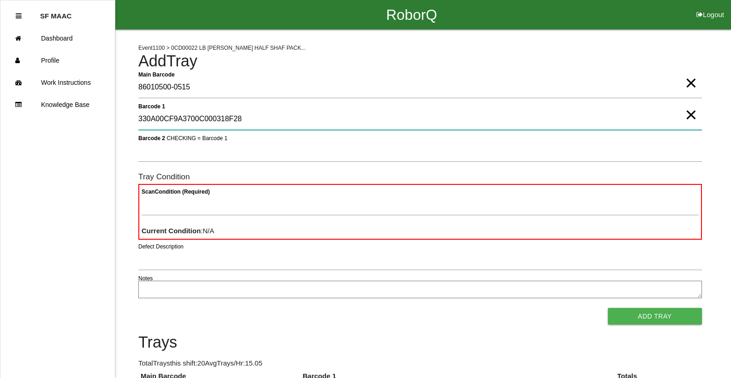
type 1 "330A00CF9A3700C000318F28"
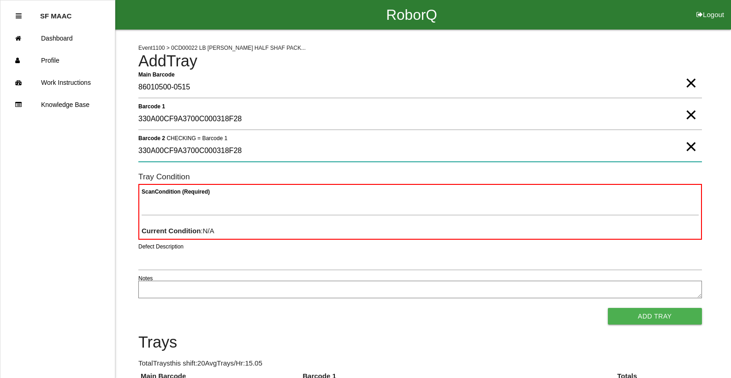
type 2 "330A00CF9A3700C000318F28"
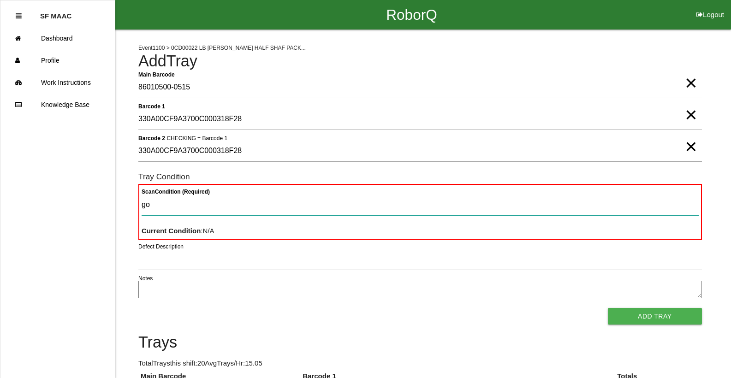
type Condition "goo"
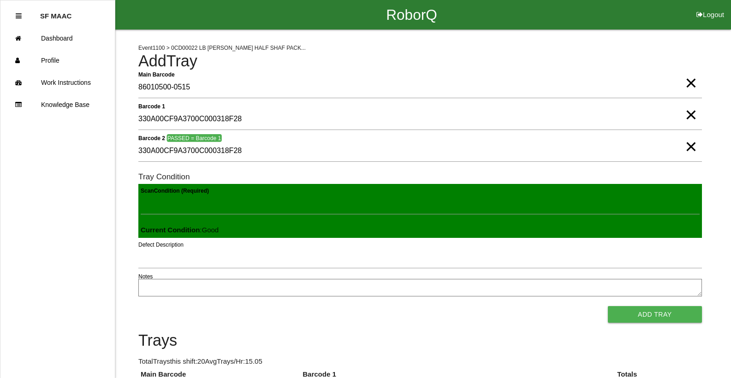
click at [608, 306] on button "Add Tray" at bounding box center [655, 314] width 94 height 17
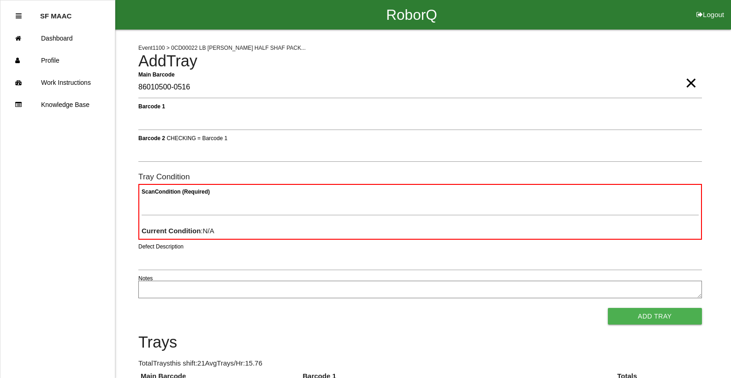
type Barcode "86010500-0516"
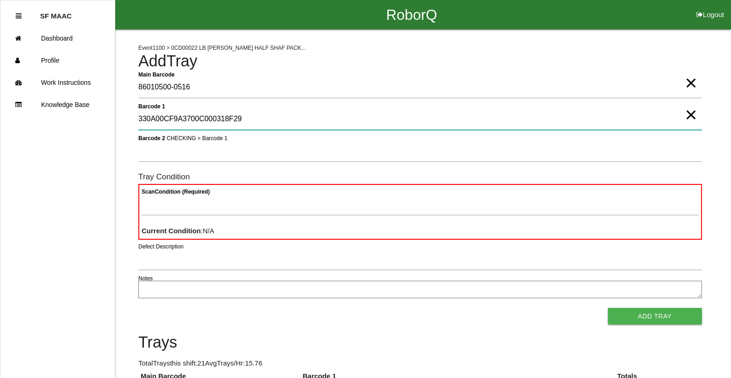
type 1 "330A00CF9A3700C000318F29"
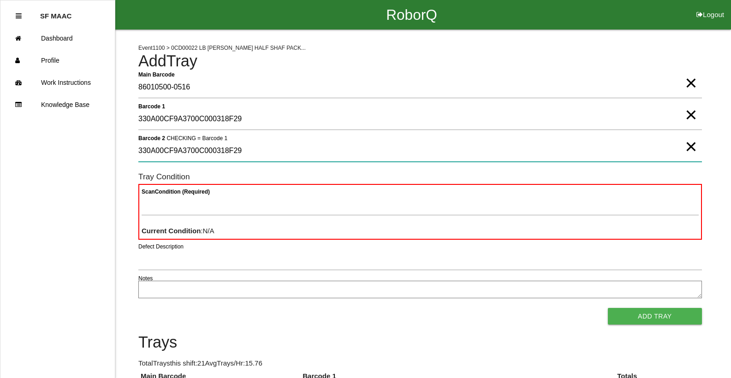
type 2 "330A00CF9A3700C000318F29"
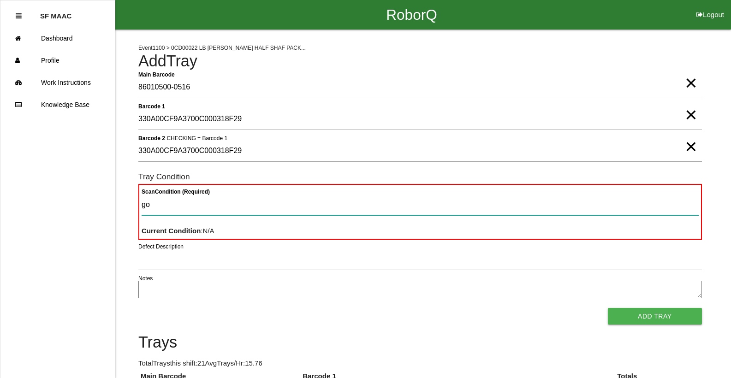
type Condition "goo"
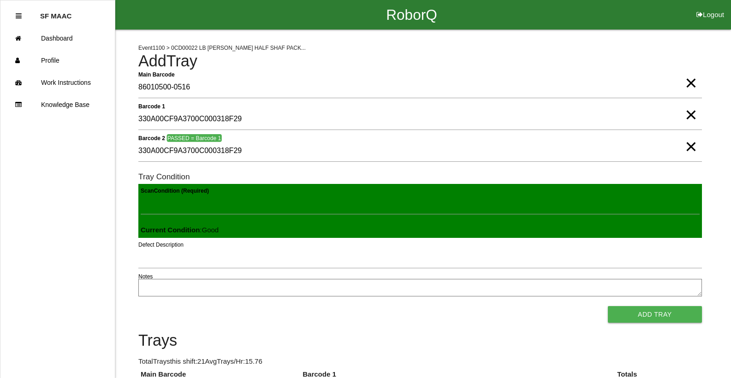
click at [608, 306] on button "Add Tray" at bounding box center [655, 314] width 94 height 17
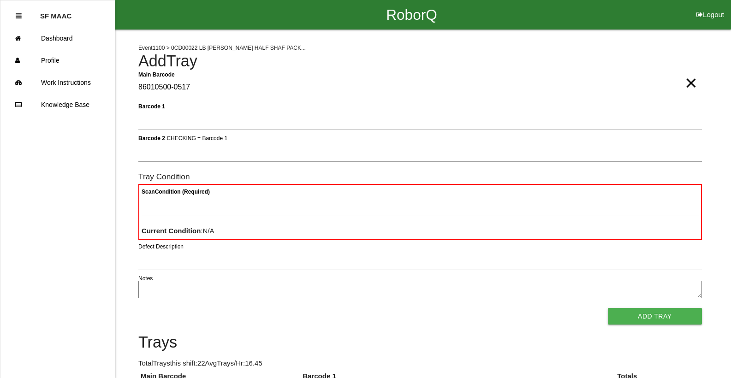
type Barcode "86010500-0517"
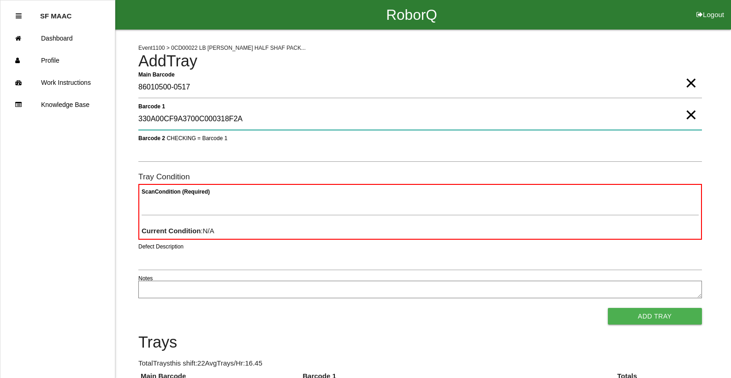
type 1 "330A00CF9A3700C000318F2A"
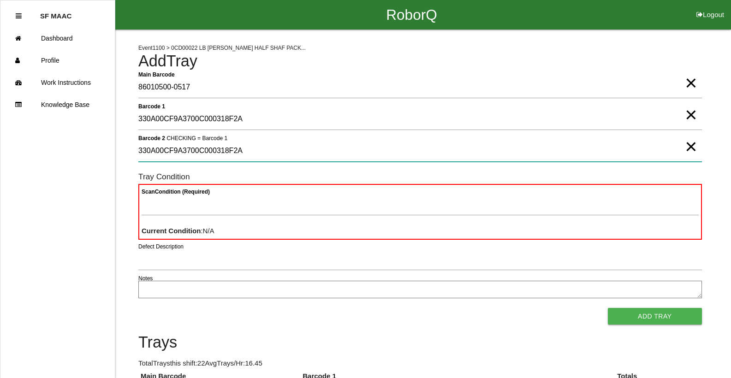
type 2 "330A00CF9A3700C000318F2A"
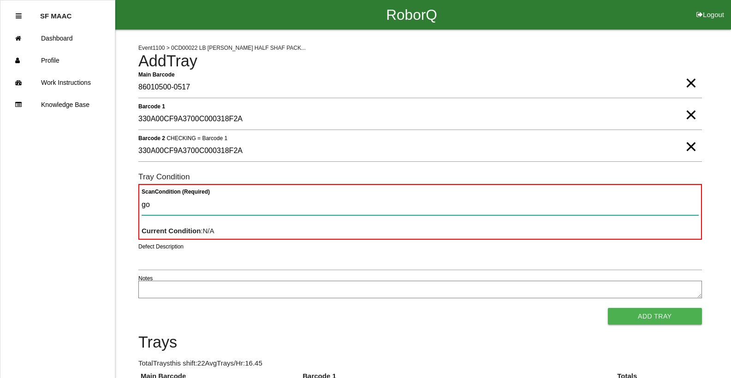
type Condition "goo"
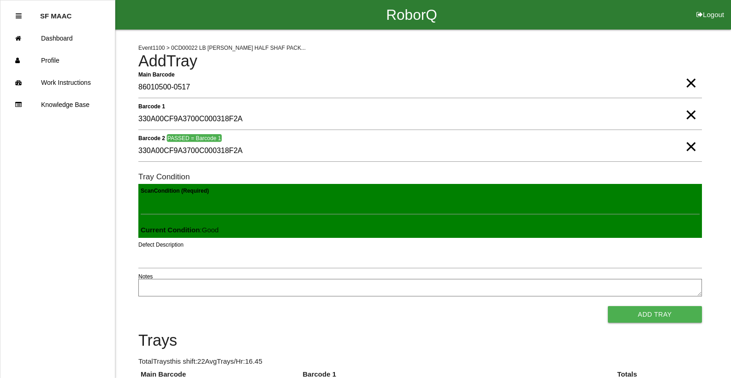
click at [608, 306] on button "Add Tray" at bounding box center [655, 314] width 94 height 17
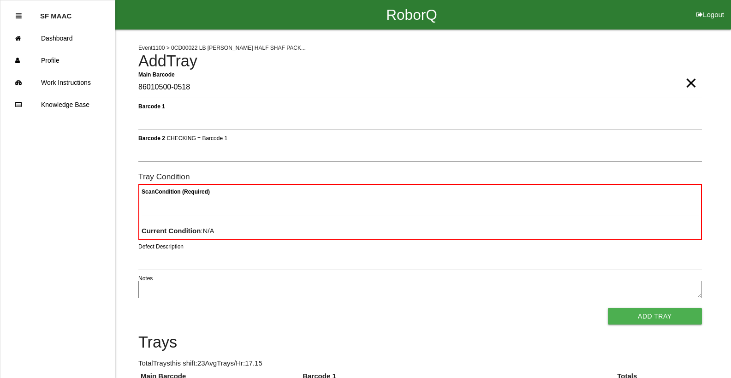
type Barcode "86010500-0518"
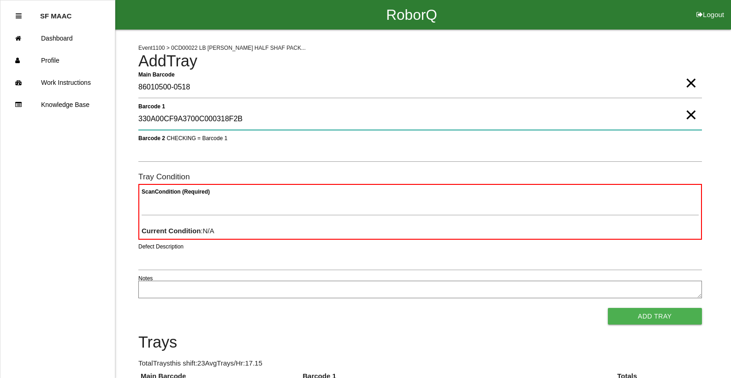
type 1 "330A00CF9A3700C000318F2B"
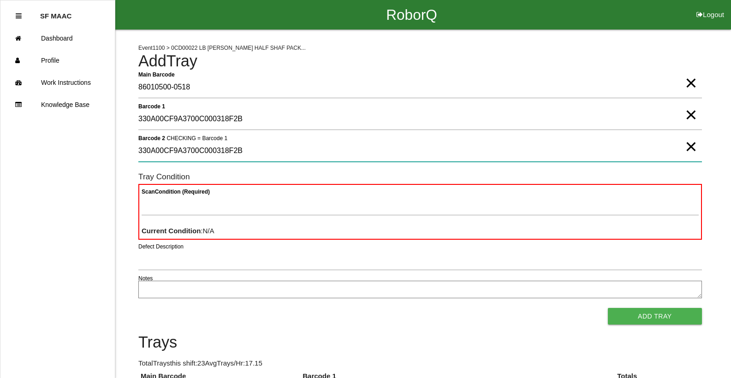
type 2 "330A00CF9A3700C000318F2B"
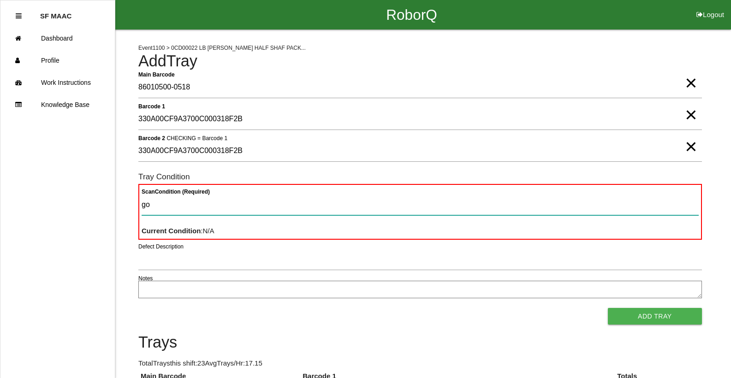
type Condition "goo"
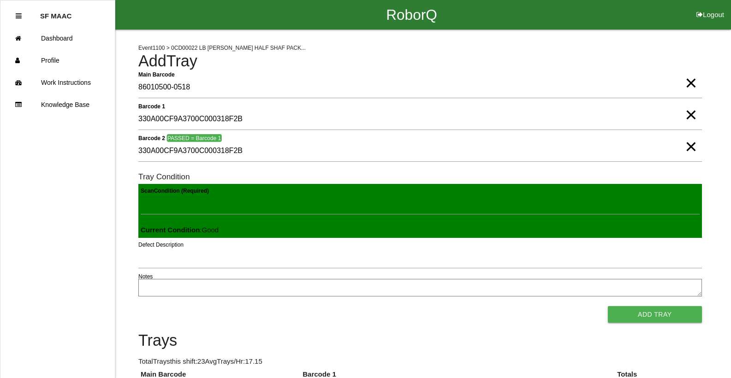
click at [608, 306] on button "Add Tray" at bounding box center [655, 314] width 94 height 17
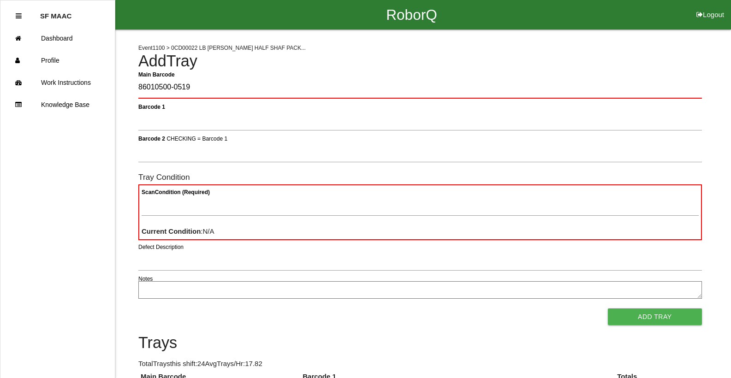
type Barcode "86010500-0519"
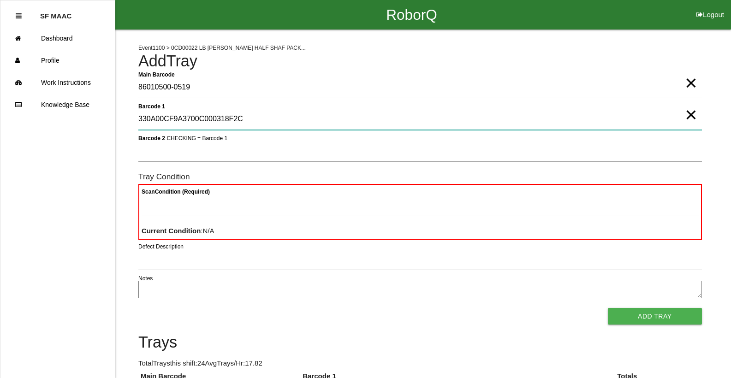
type 1 "330A00CF9A3700C000318F2C"
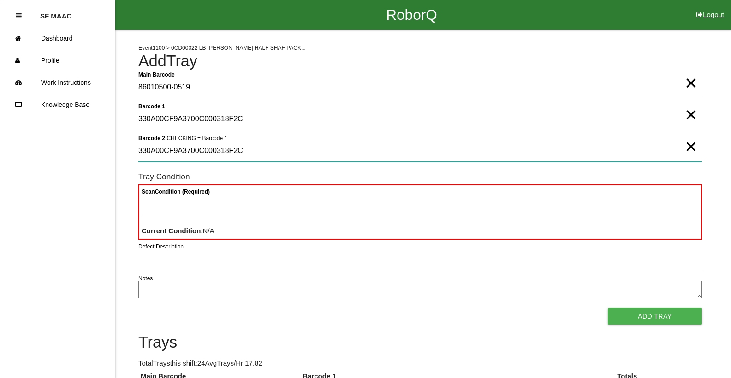
type 2 "330A00CF9A3700C000318F2C"
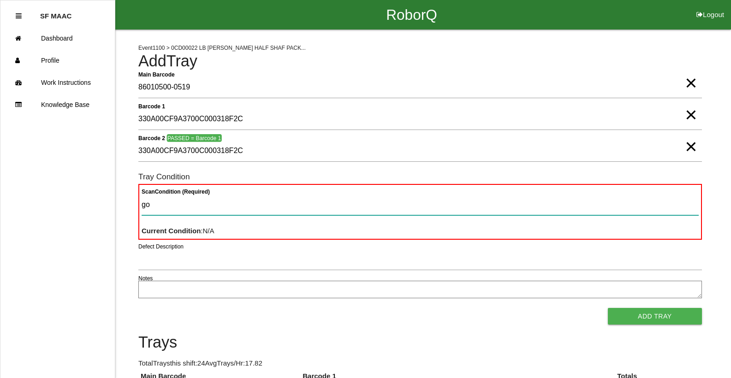
type Condition "goo"
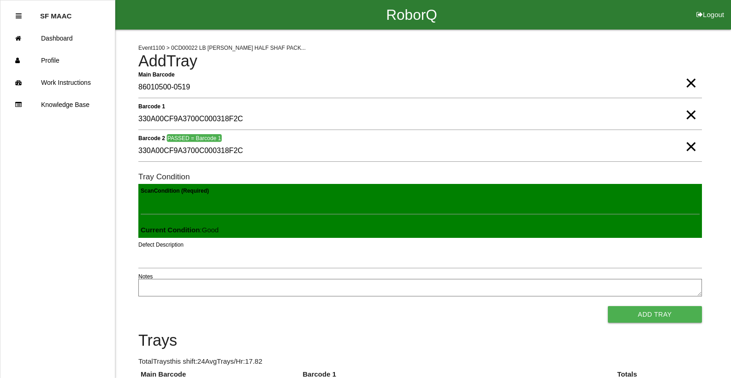
click at [608, 306] on button "Add Tray" at bounding box center [655, 314] width 94 height 17
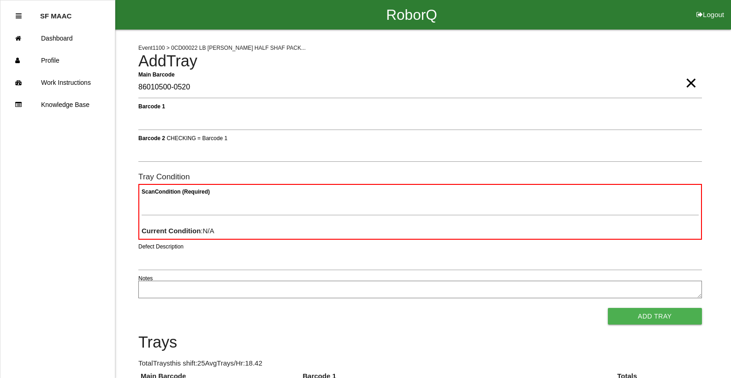
type Barcode "86010500-0520"
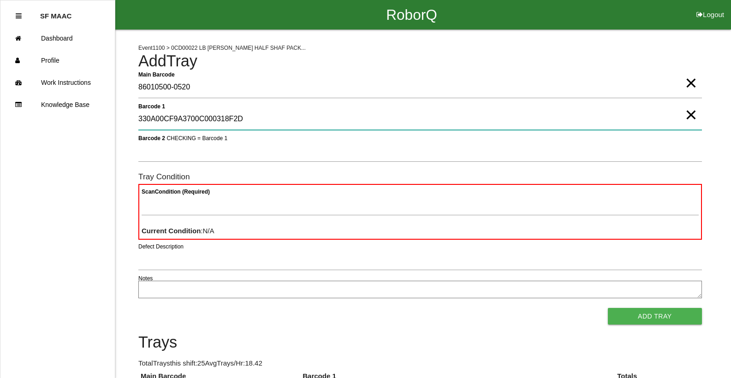
type 1 "330A00CF9A3700C000318F2D"
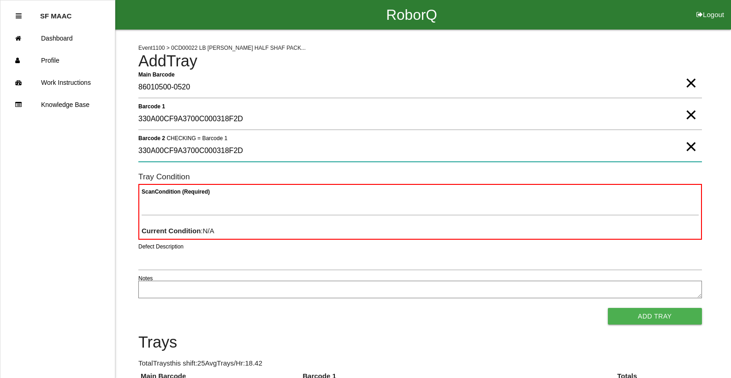
type 2 "330A00CF9A3700C000318F2D"
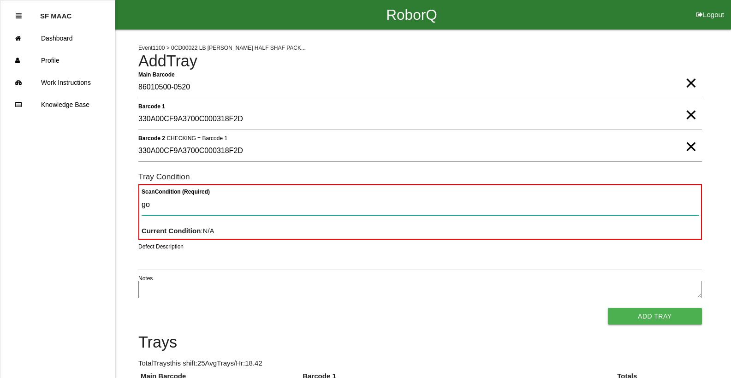
type Condition "goo"
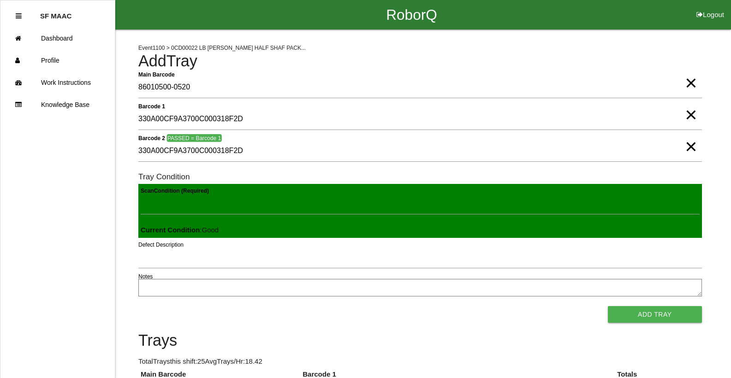
click at [608, 306] on button "Add Tray" at bounding box center [655, 314] width 94 height 17
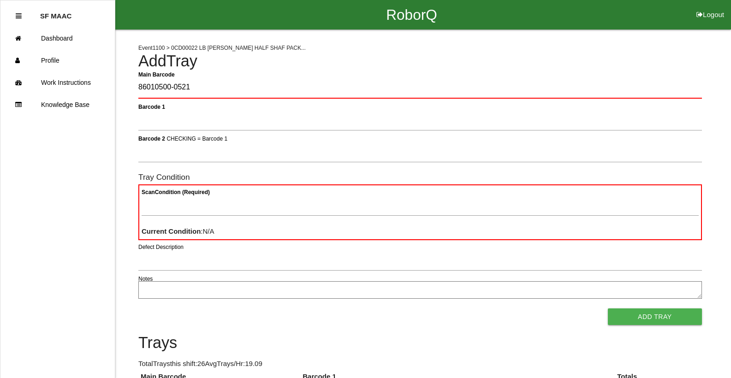
type Barcode "86010500-0521"
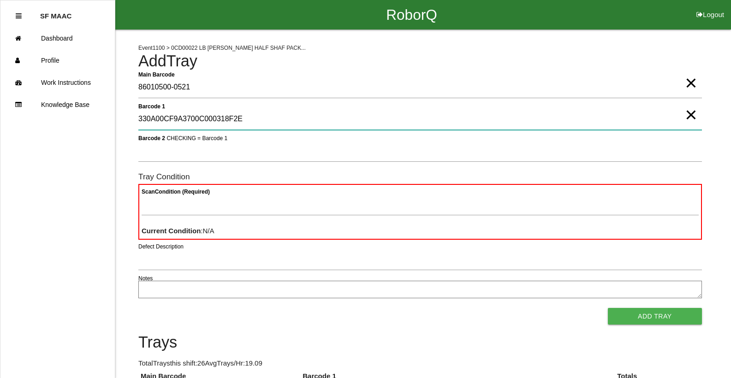
type 1 "330A00CF9A3700C000318F2E"
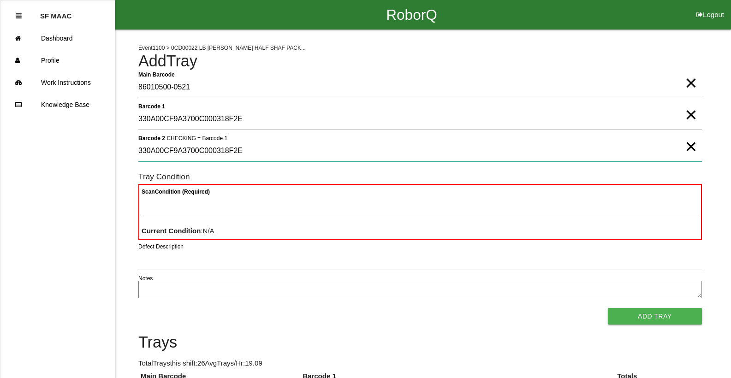
type 2 "330A00CF9A3700C000318F2E"
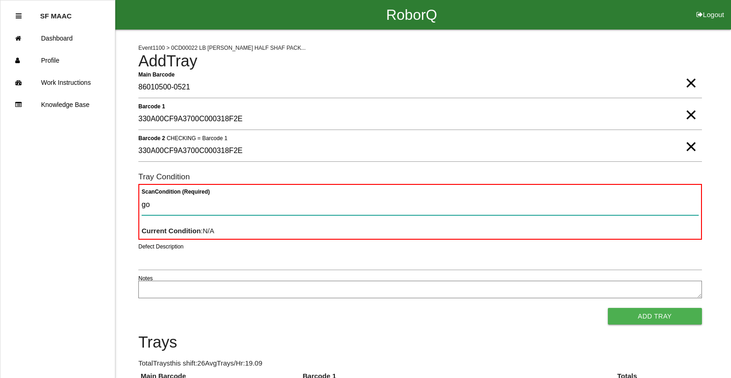
type Condition "goo"
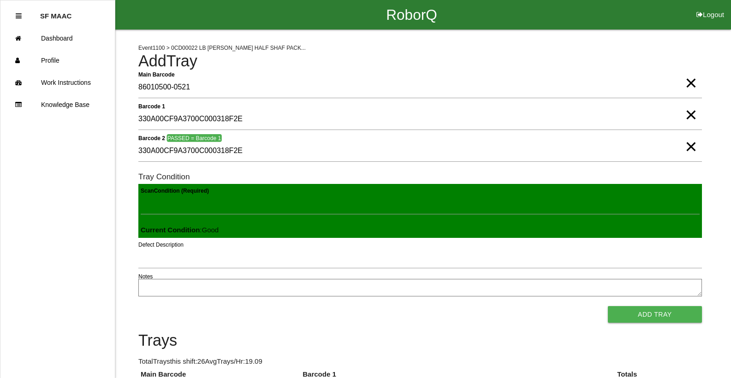
click at [608, 306] on button "Add Tray" at bounding box center [655, 314] width 94 height 17
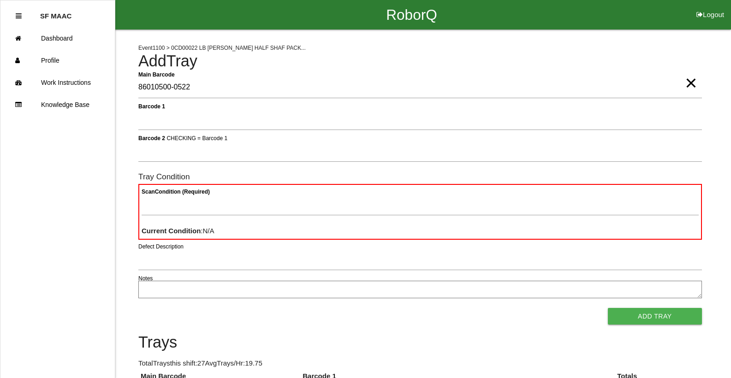
type Barcode "86010500-0522"
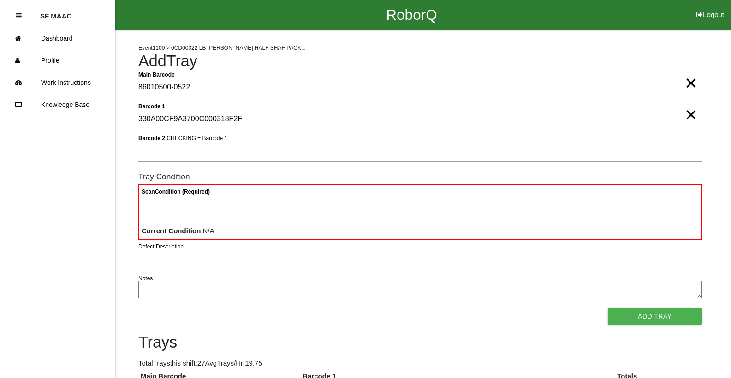
type 1 "330A00CF9A3700C000318F2F"
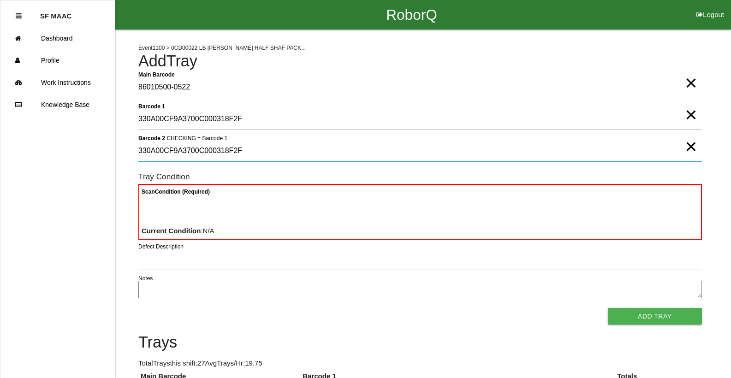
type 2 "330A00CF9A3700C000318F2F"
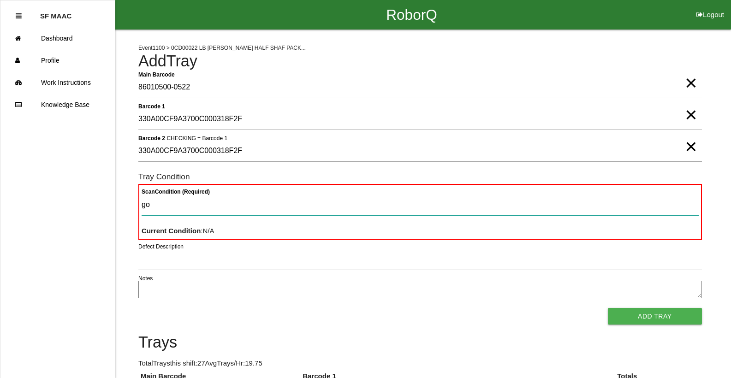
type Condition "goo"
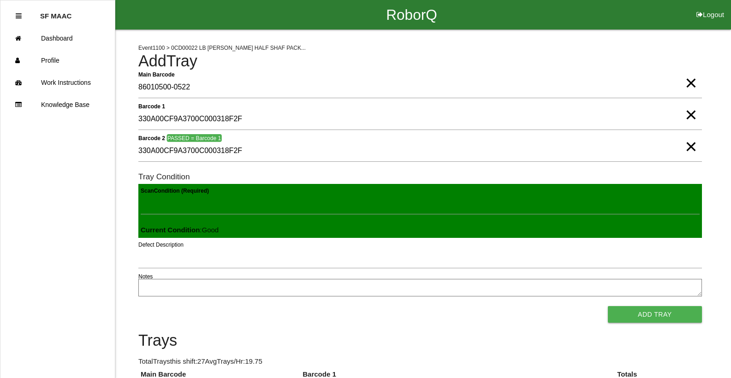
click at [608, 306] on button "Add Tray" at bounding box center [655, 314] width 94 height 17
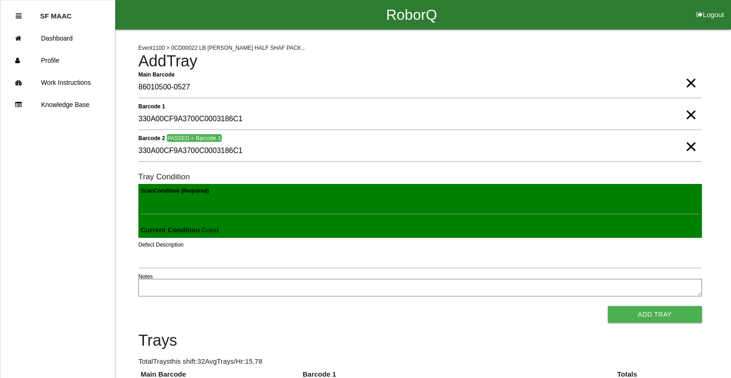
click at [608, 306] on button "Add Tray" at bounding box center [655, 314] width 94 height 17
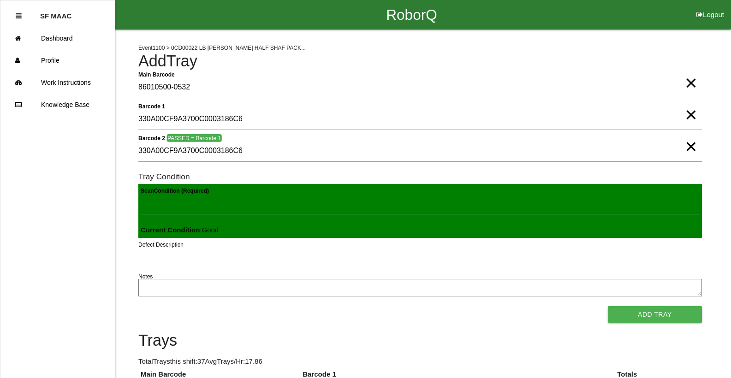
click at [608, 306] on button "Add Tray" at bounding box center [655, 314] width 94 height 17
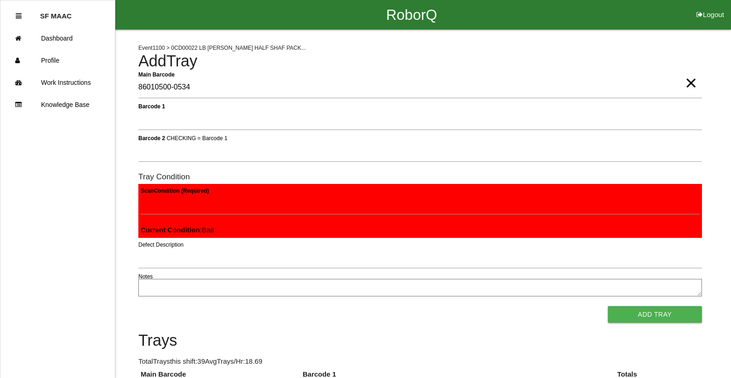
click at [608, 306] on button "Add Tray" at bounding box center [655, 314] width 94 height 17
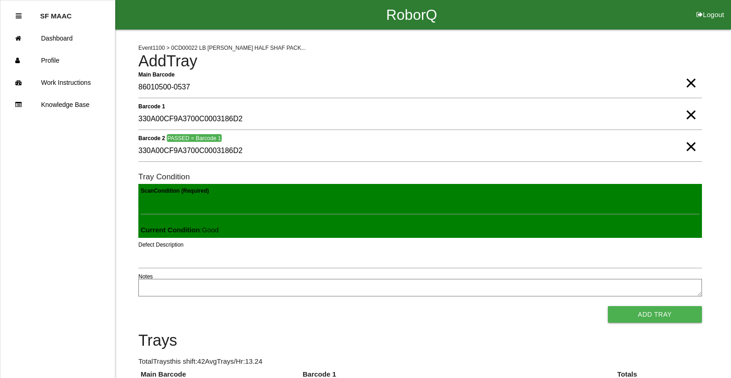
click at [608, 306] on button "Add Tray" at bounding box center [655, 314] width 94 height 17
click at [648, 321] on button "Add Tray" at bounding box center [655, 314] width 94 height 17
click at [608, 306] on button "Add Tray" at bounding box center [655, 314] width 94 height 17
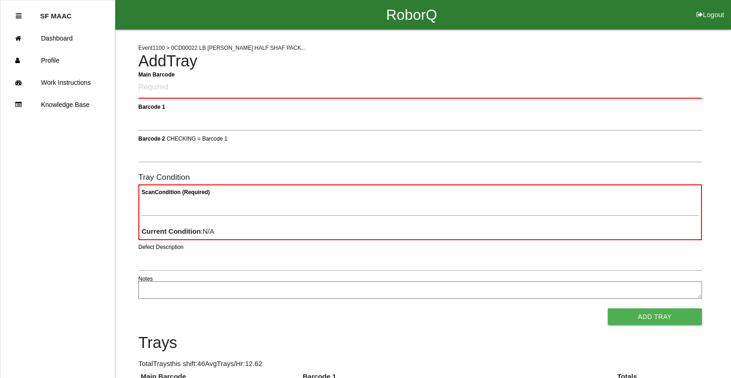
drag, startPoint x: 231, startPoint y: 273, endPoint x: 214, endPoint y: 265, distance: 18.8
drag, startPoint x: 214, startPoint y: 265, endPoint x: 646, endPoint y: 42, distance: 486.0
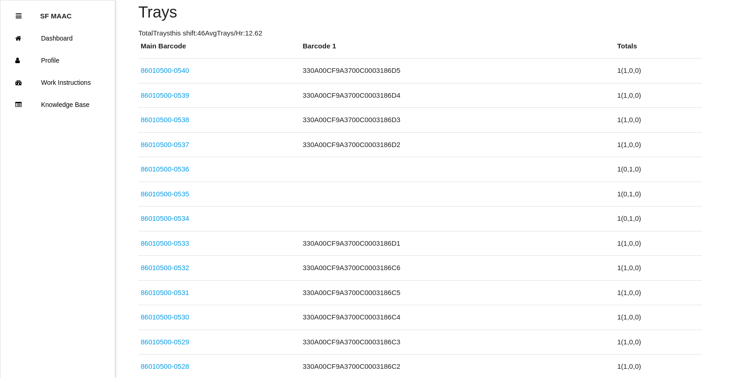
scroll to position [662, 0]
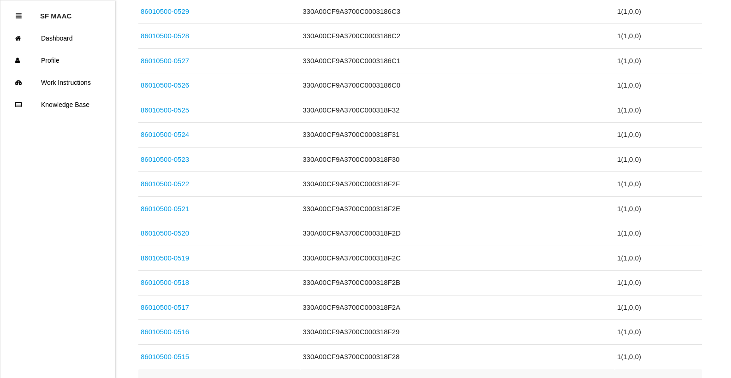
click at [662, 370] on td "1 ( 1 , 0 , 0 )" at bounding box center [658, 382] width 87 height 25
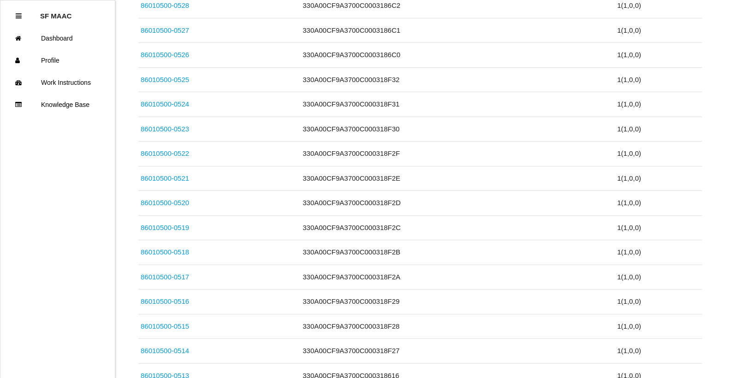
scroll to position [699, 0]
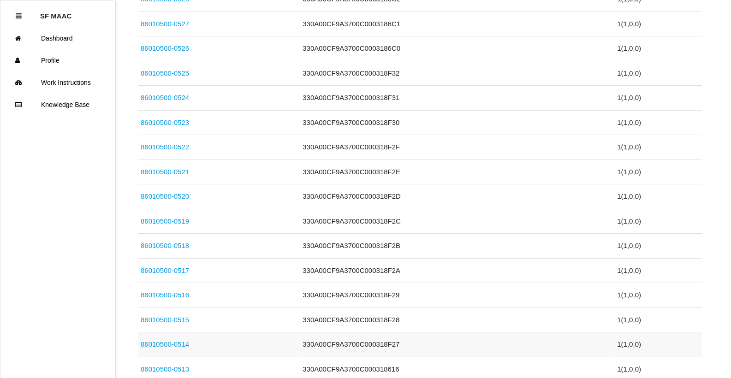
click at [162, 342] on link "86010500-0514" at bounding box center [165, 345] width 48 height 8
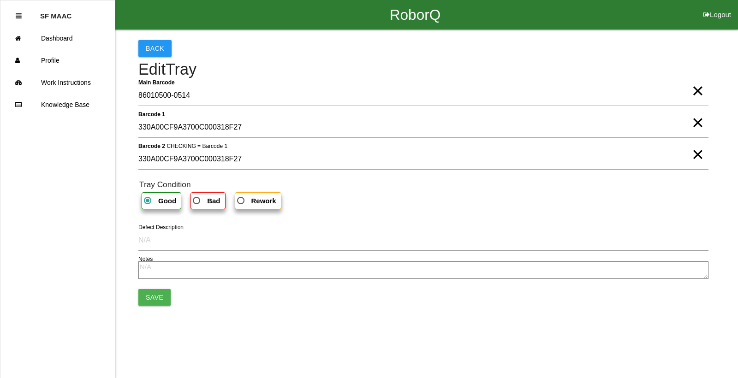
click at [695, 121] on span "×" at bounding box center [698, 113] width 12 height 18
click at [694, 152] on span "×" at bounding box center [698, 145] width 12 height 18
click at [216, 198] on b "Bad" at bounding box center [213, 201] width 13 height 8
click at [197, 198] on input "Bad" at bounding box center [194, 198] width 6 height 6
click at [152, 264] on textarea at bounding box center [423, 271] width 570 height 18
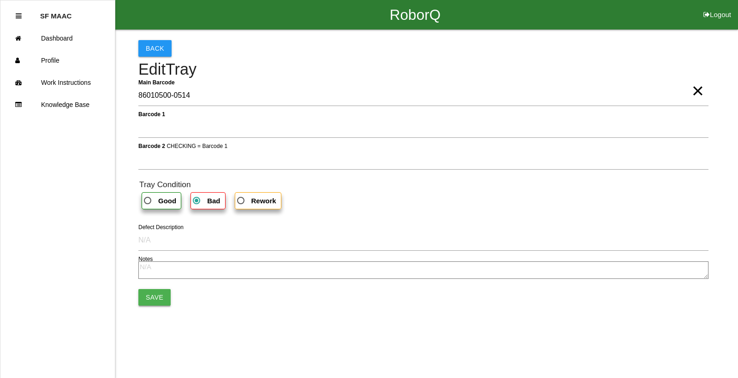
click at [147, 300] on button "Save" at bounding box center [154, 297] width 32 height 17
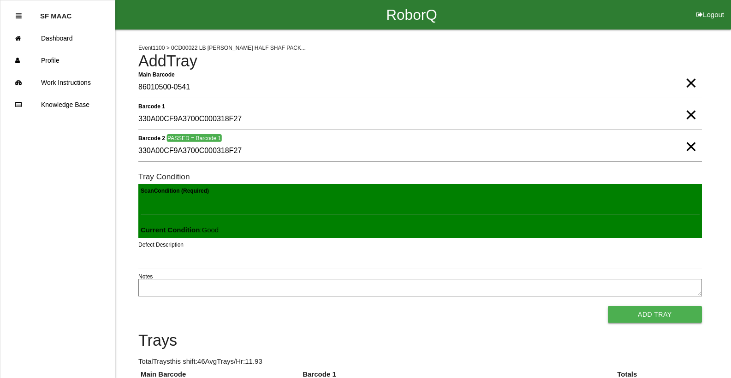
click at [626, 312] on button "Add Tray" at bounding box center [655, 314] width 94 height 17
click at [608, 306] on button "Add Tray" at bounding box center [655, 314] width 94 height 17
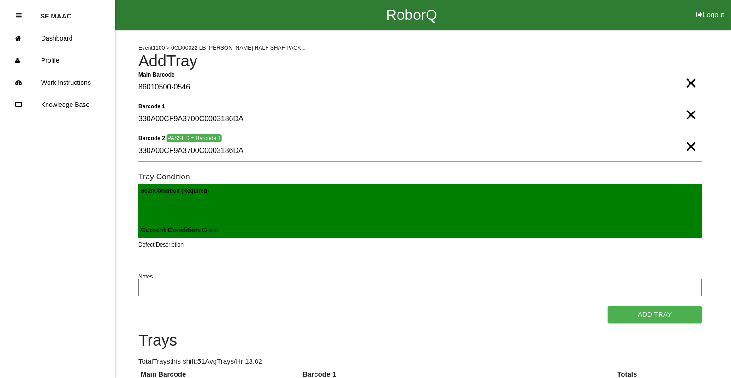
click at [608, 306] on button "Add Tray" at bounding box center [655, 314] width 94 height 17
click at [647, 309] on button "Add Tray" at bounding box center [655, 314] width 94 height 17
click at [608, 306] on button "Add Tray" at bounding box center [655, 314] width 94 height 17
click button "Add Tray" at bounding box center [655, 314] width 94 height 17
click at [638, 315] on button "Add Tray" at bounding box center [655, 314] width 94 height 17
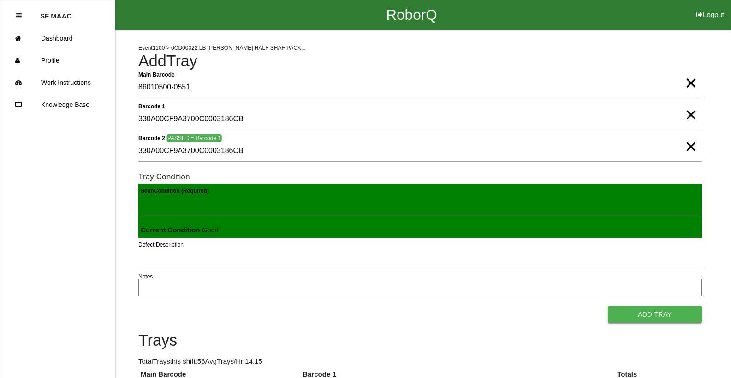
click at [642, 321] on button "Add Tray" at bounding box center [655, 314] width 94 height 17
click at [608, 306] on button "Add Tray" at bounding box center [655, 314] width 94 height 17
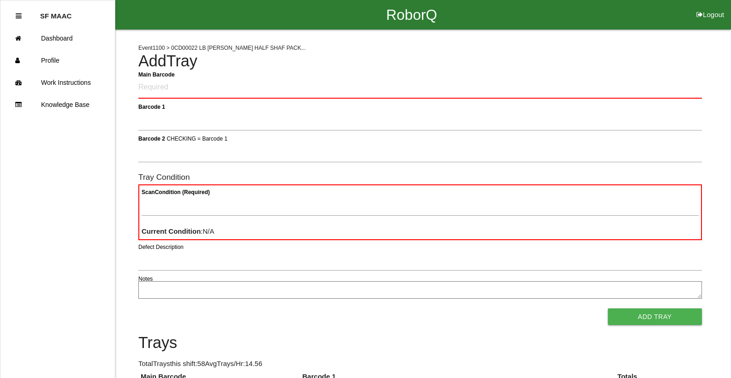
scroll to position [5, 0]
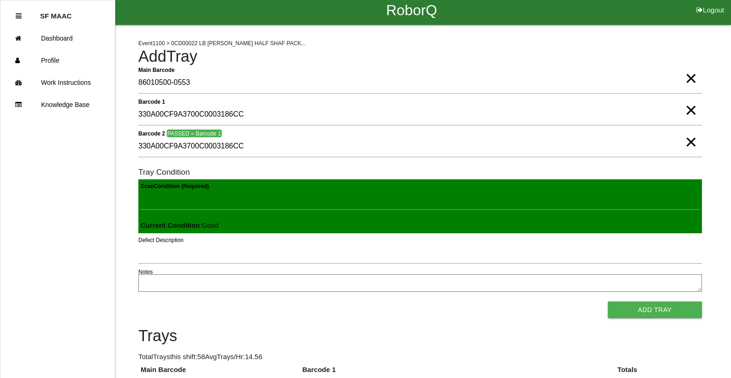
click at [608, 302] on button "Add Tray" at bounding box center [655, 310] width 94 height 17
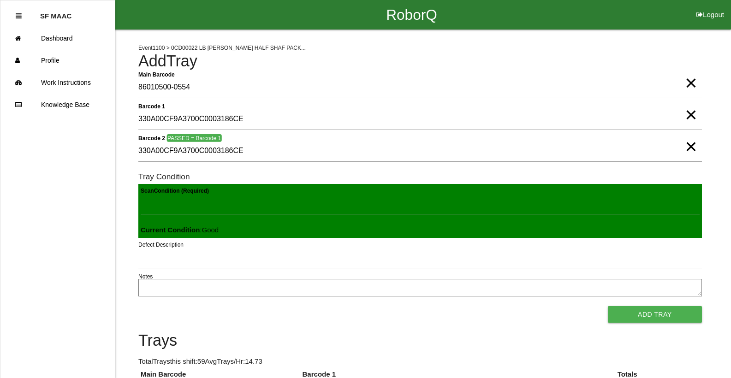
click at [608, 306] on button "Add Tray" at bounding box center [655, 314] width 94 height 17
click button "Add Tray" at bounding box center [655, 314] width 94 height 17
click at [608, 306] on button "Add Tray" at bounding box center [655, 314] width 94 height 17
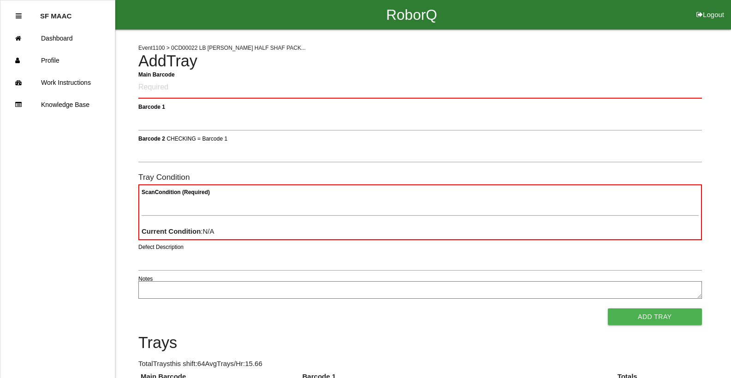
click at [142, 90] on Barcode "Main Barcode" at bounding box center [420, 88] width 564 height 22
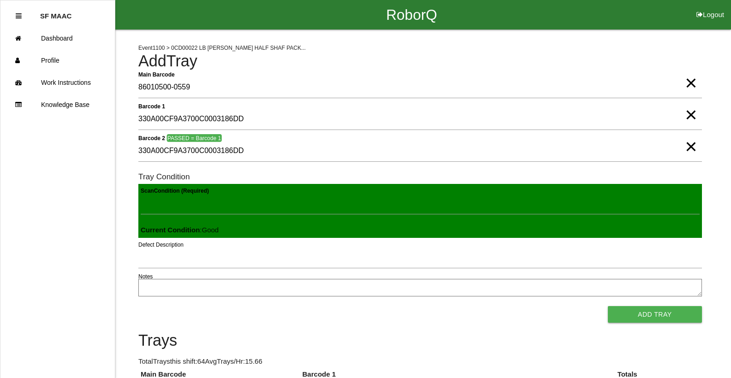
click at [608, 306] on button "Add Tray" at bounding box center [655, 314] width 94 height 17
